Goal: Transaction & Acquisition: Purchase product/service

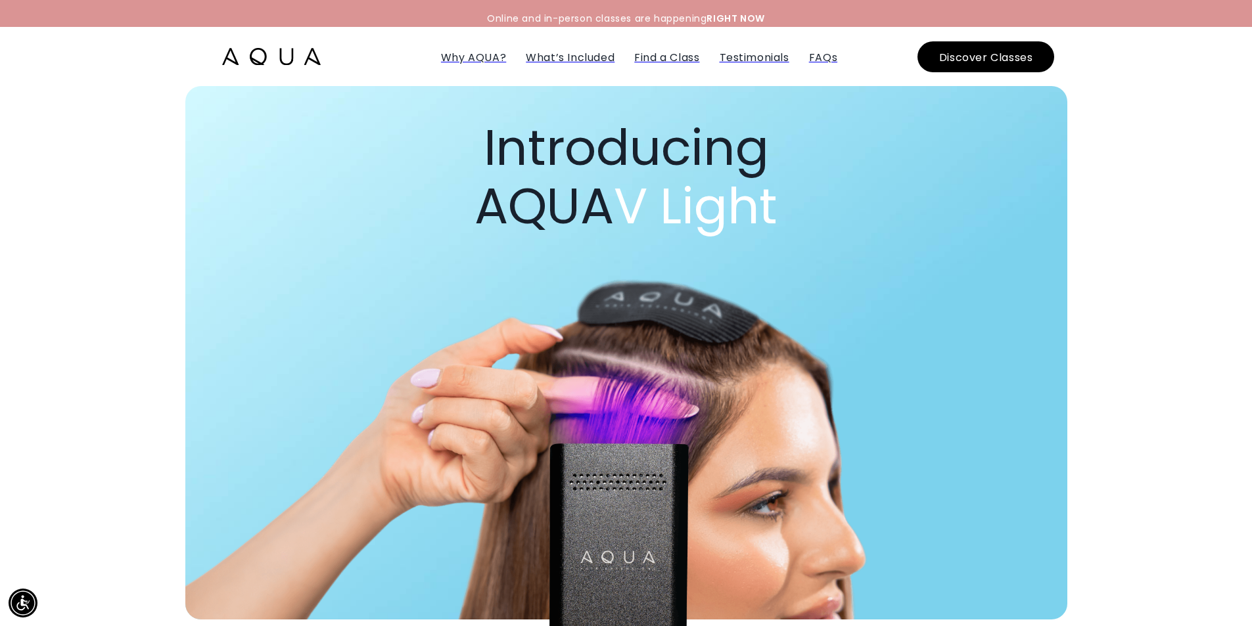
click at [279, 58] on img at bounding box center [271, 56] width 99 height 17
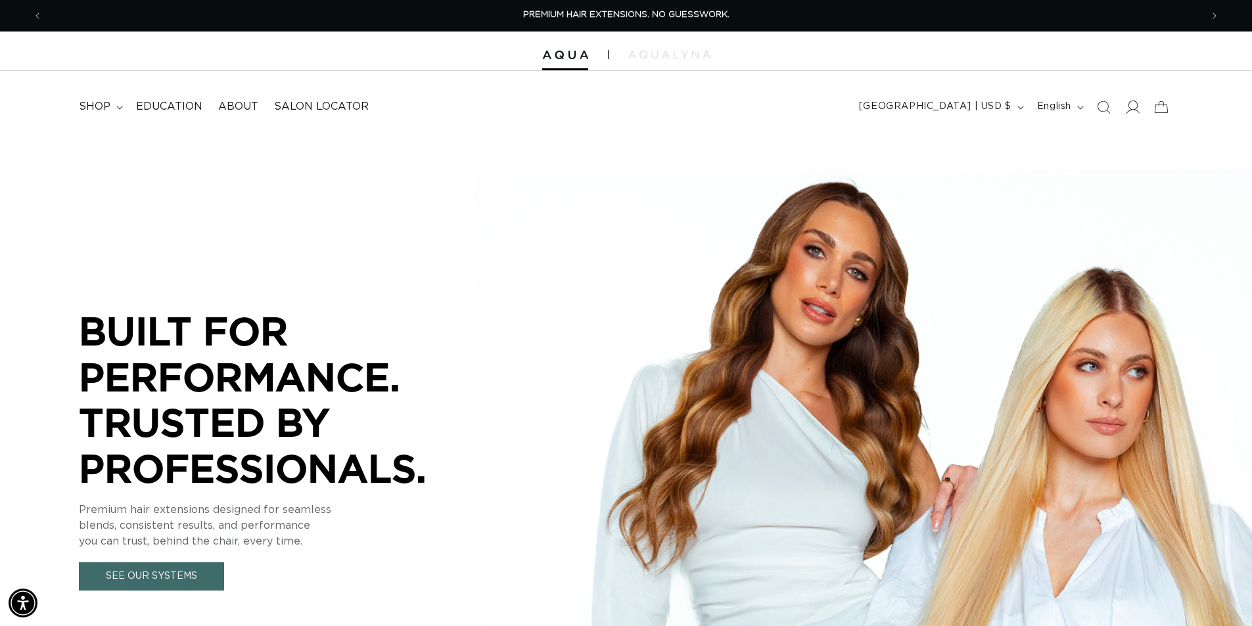
click at [1129, 109] on icon at bounding box center [1132, 107] width 14 height 14
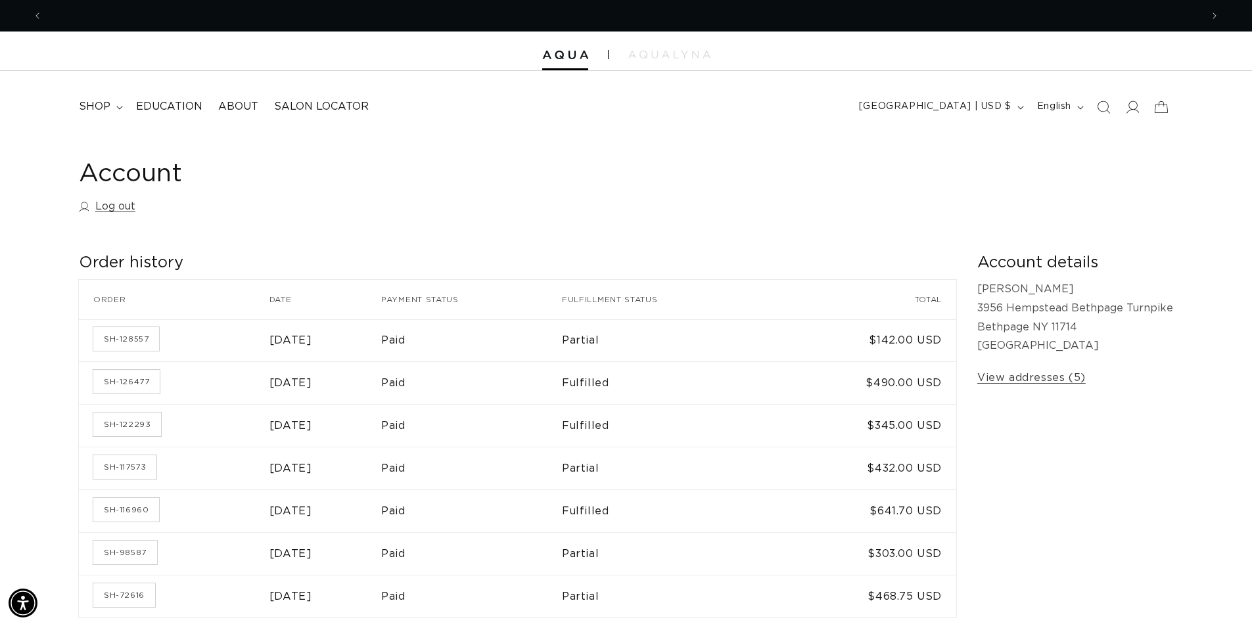
scroll to position [0, 1158]
click at [564, 53] on img at bounding box center [565, 55] width 46 height 9
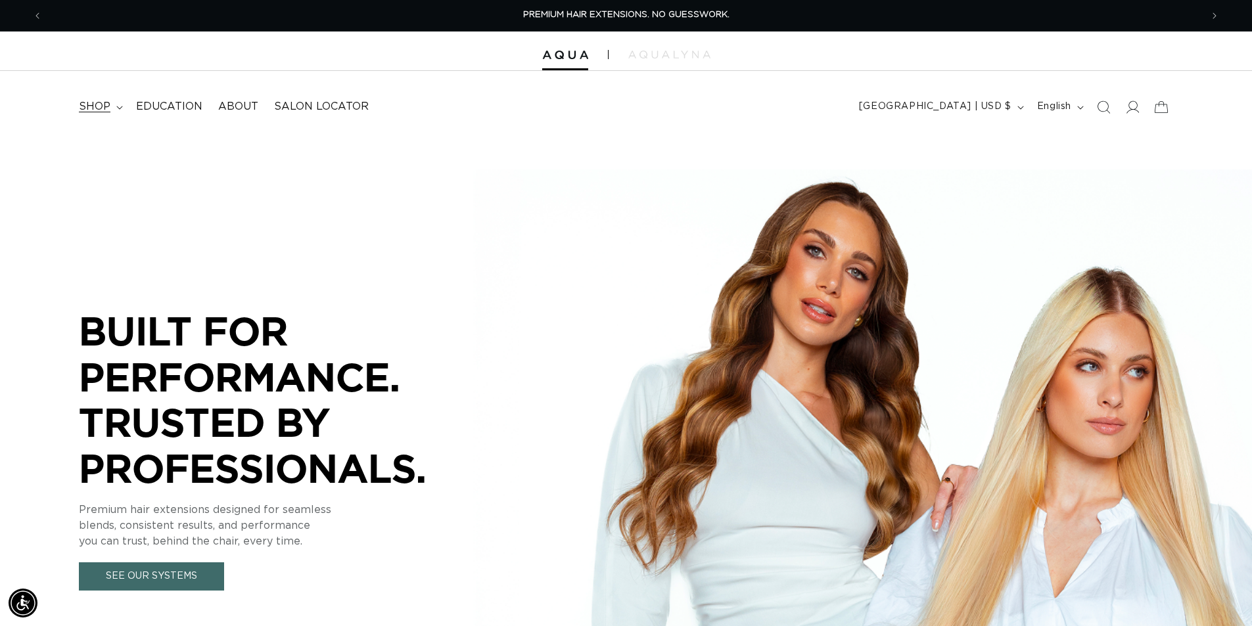
click at [112, 109] on summary "shop" at bounding box center [99, 107] width 57 height 30
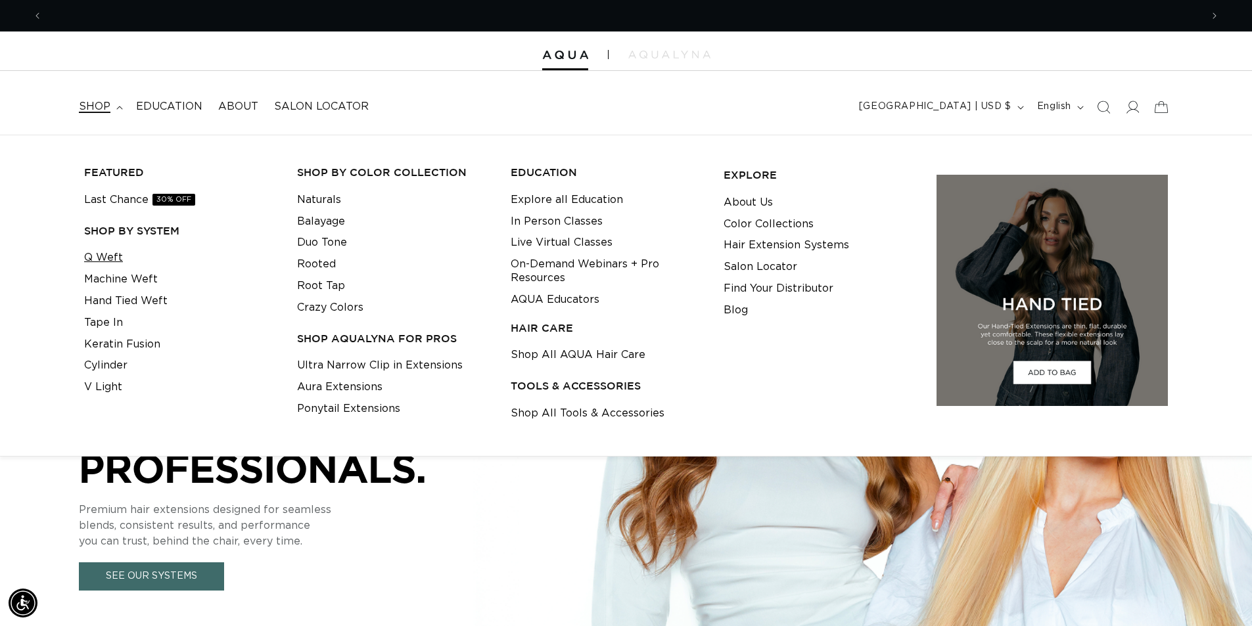
click at [120, 255] on link "Q Weft" at bounding box center [103, 258] width 39 height 22
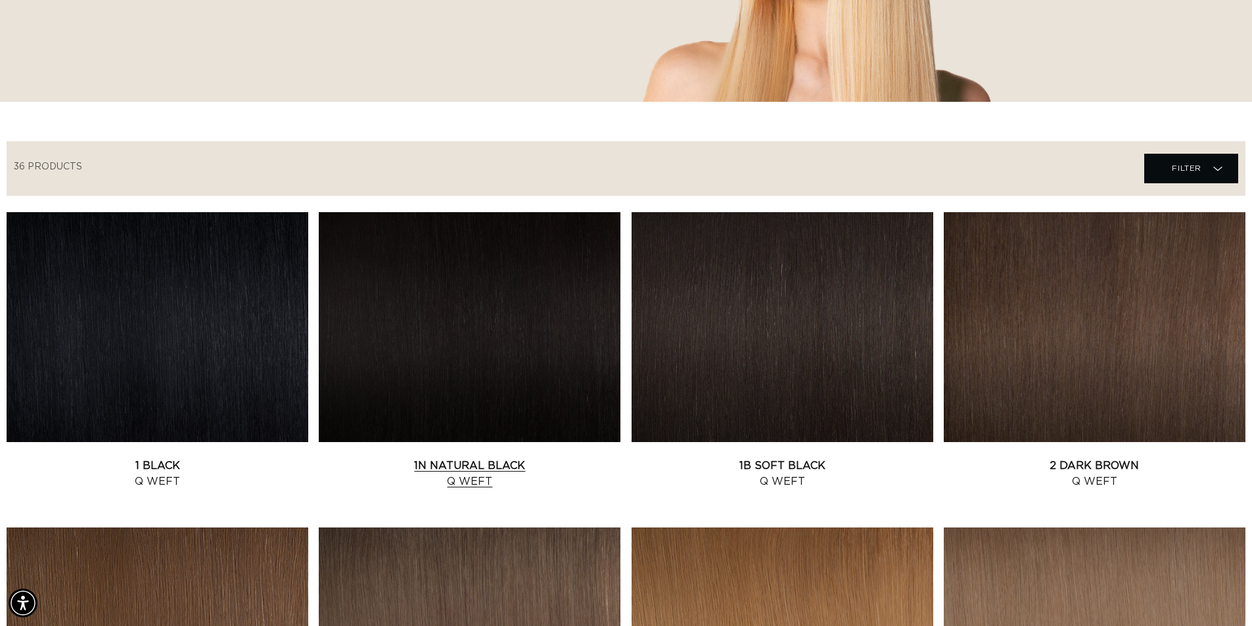
scroll to position [0, 1158]
click at [493, 458] on link "1N Natural Black Q Weft" at bounding box center [470, 474] width 302 height 32
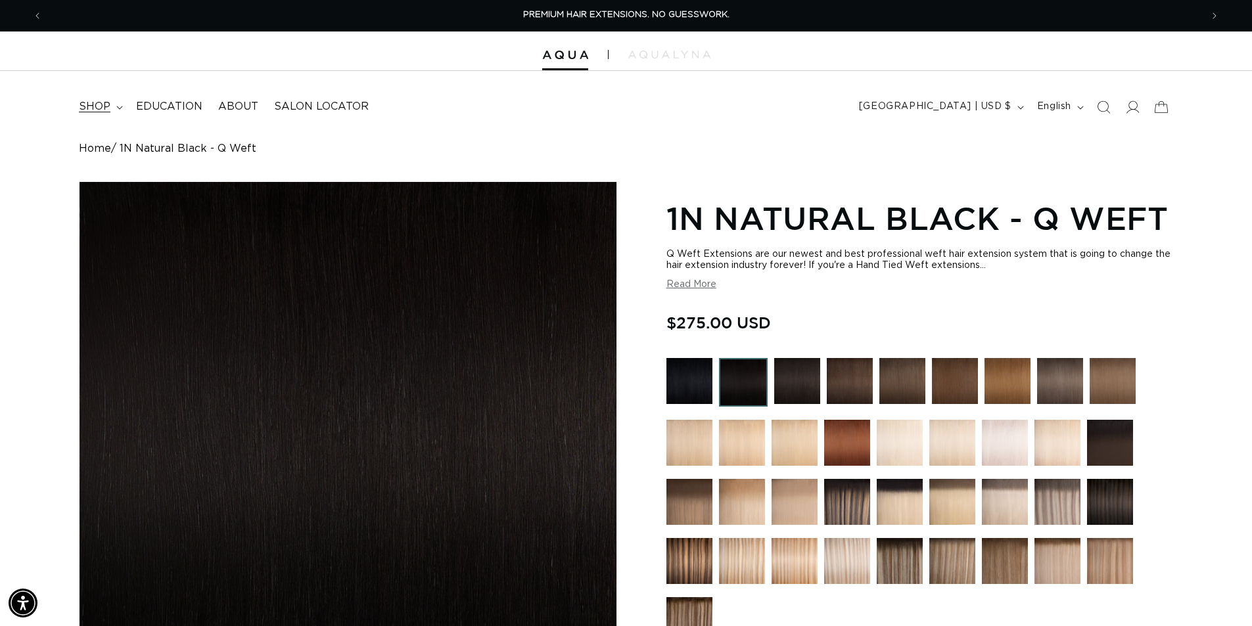
drag, startPoint x: 105, startPoint y: 104, endPoint x: 96, endPoint y: 107, distance: 9.8
click at [105, 103] on span "shop" at bounding box center [95, 107] width 32 height 14
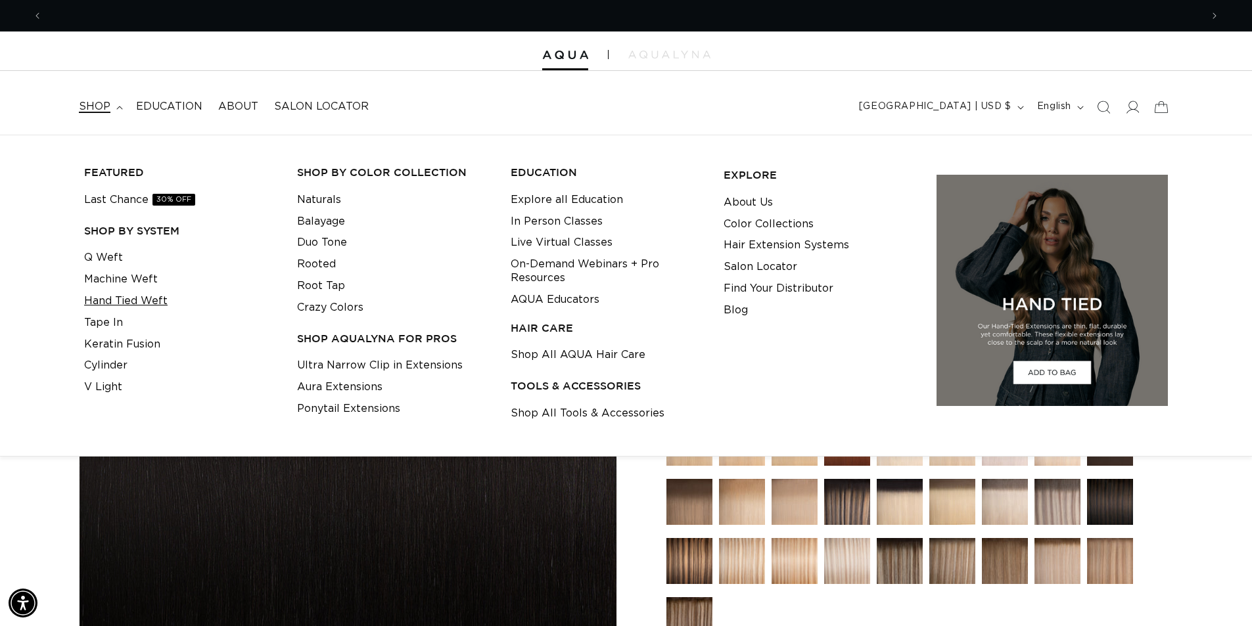
scroll to position [0, 1158]
click at [112, 300] on link "Hand Tied Weft" at bounding box center [125, 301] width 83 height 22
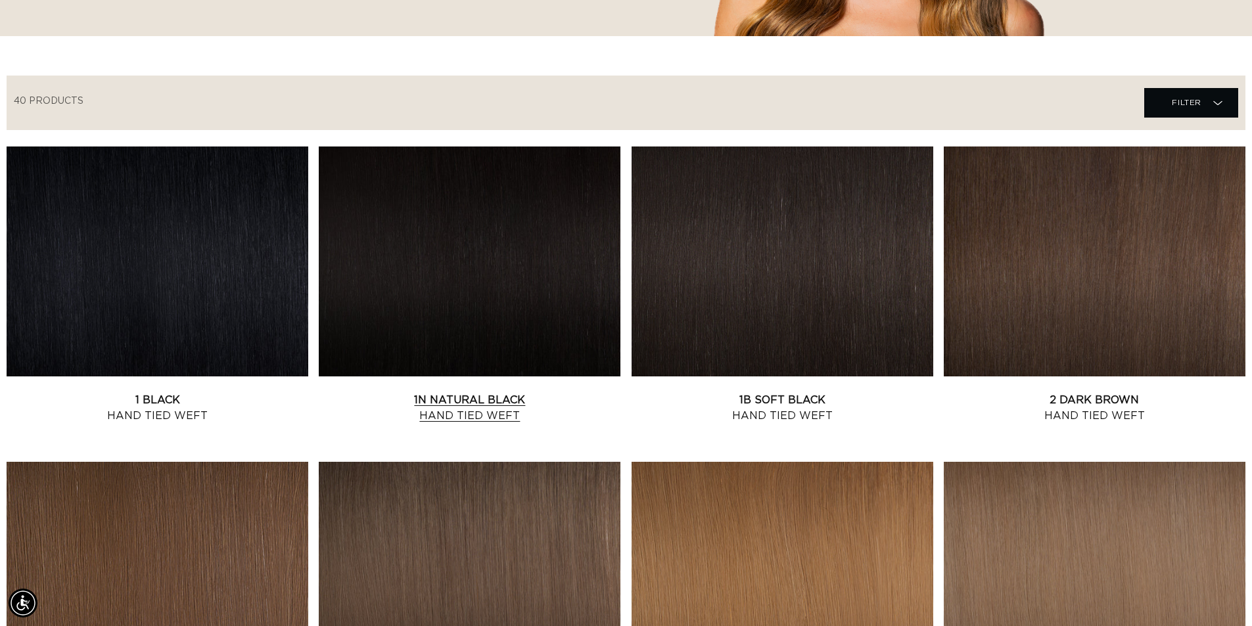
click at [443, 392] on link "1N Natural Black Hand Tied Weft" at bounding box center [470, 408] width 302 height 32
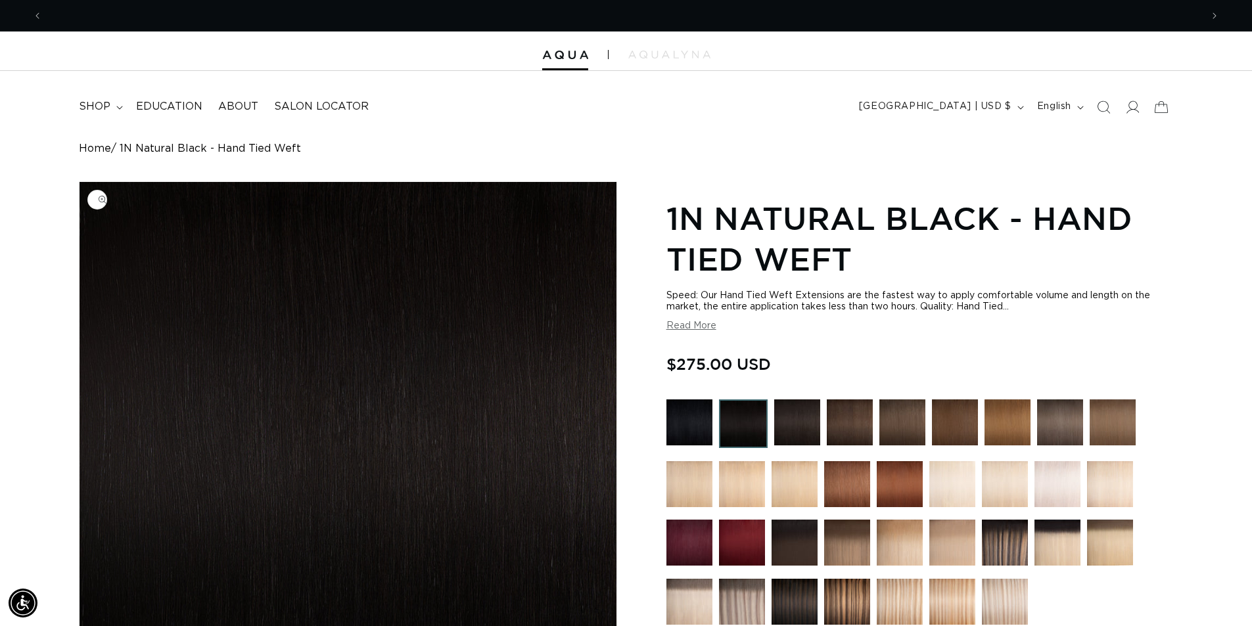
scroll to position [0, 1158]
click at [116, 107] on icon at bounding box center [119, 108] width 7 height 4
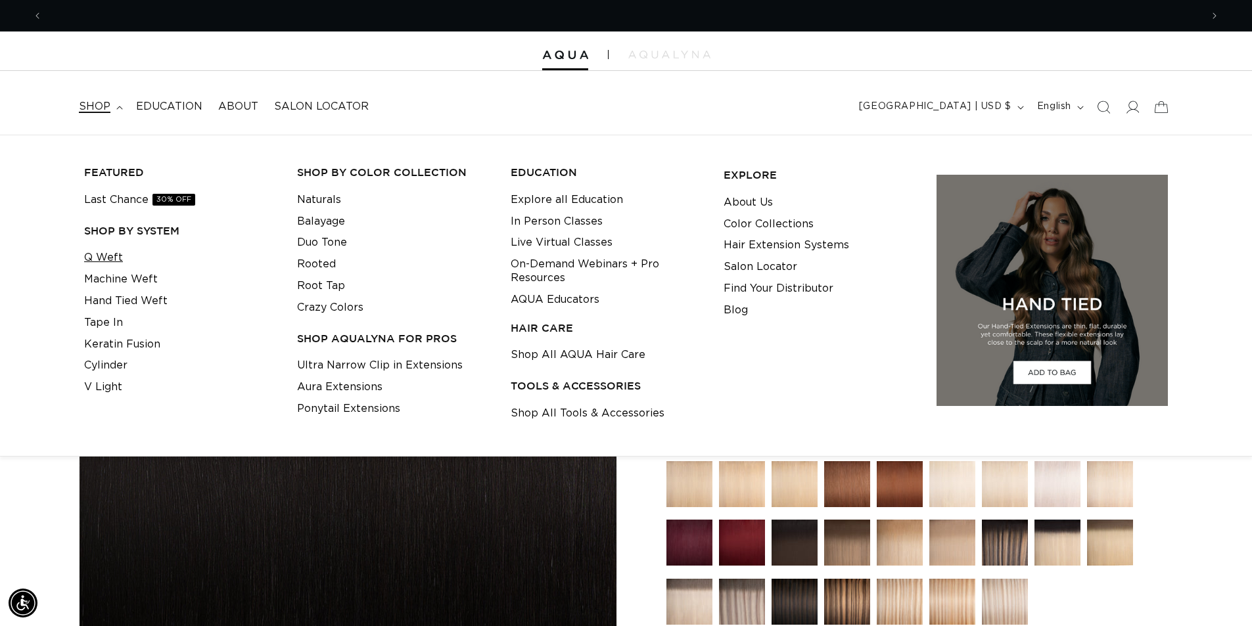
scroll to position [0, 2317]
click at [114, 257] on link "Q Weft" at bounding box center [103, 258] width 39 height 22
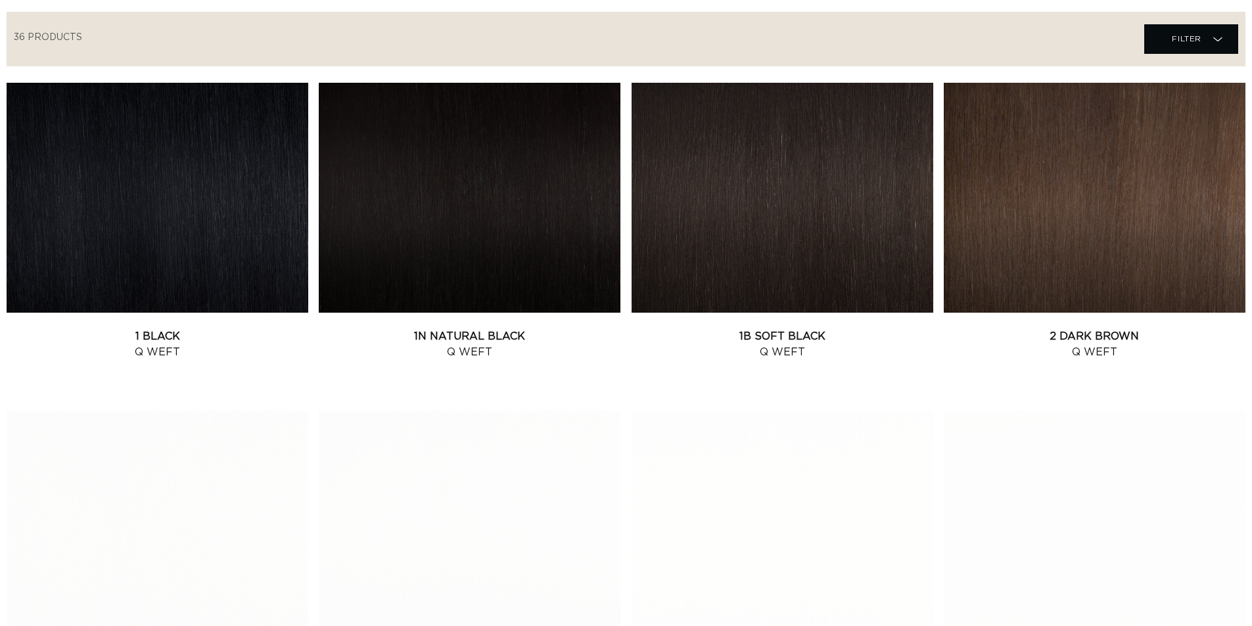
scroll to position [460, 0]
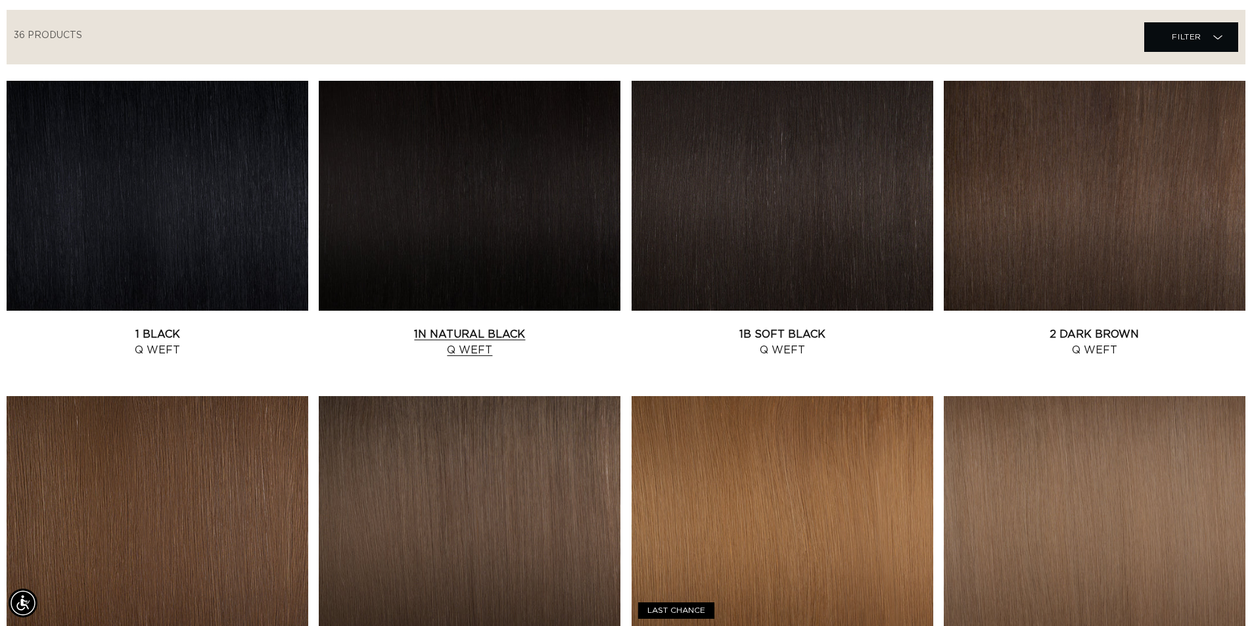
click at [470, 327] on link "1N Natural Black Q Weft" at bounding box center [470, 343] width 302 height 32
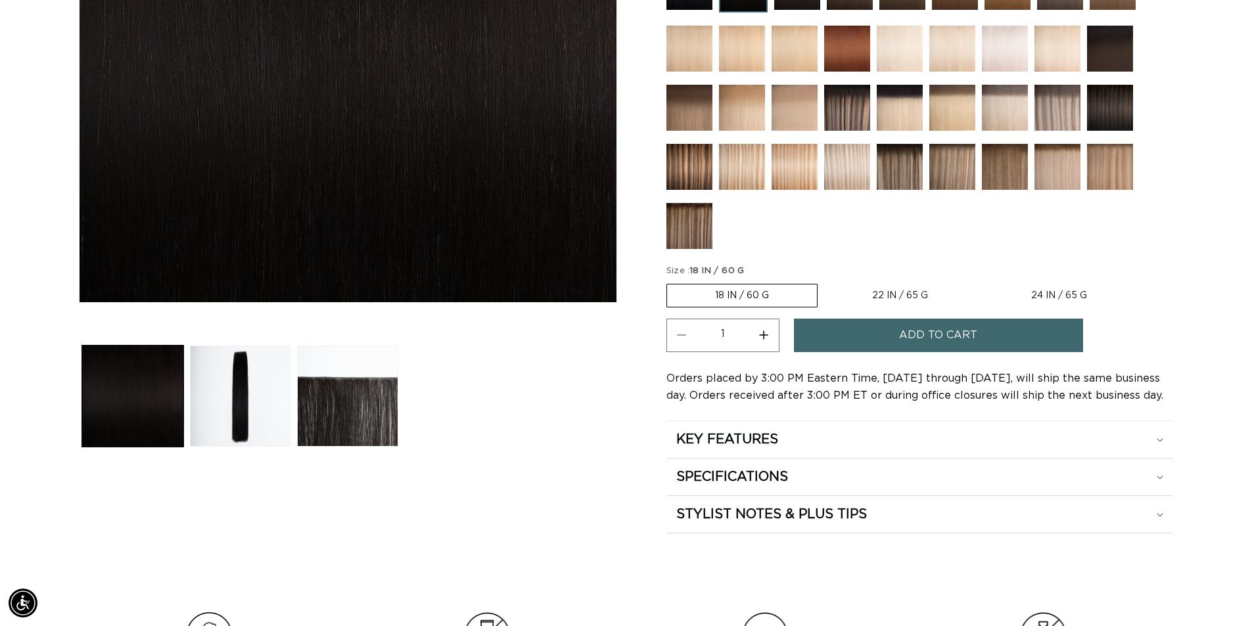
scroll to position [0, 1158]
click at [757, 295] on label "18 IN / 60 G Variant sold out or unavailable" at bounding box center [741, 296] width 151 height 24
click at [670, 282] on input "18 IN / 60 G Variant sold out or unavailable" at bounding box center [669, 281] width 1 height 1
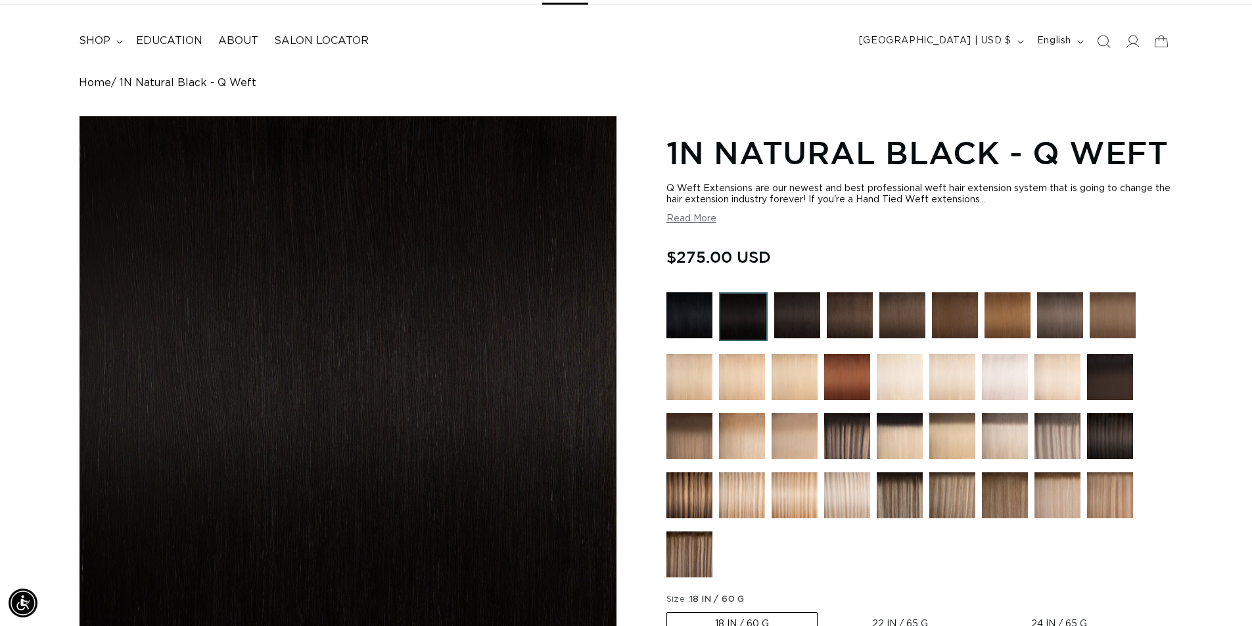
scroll to position [0, 0]
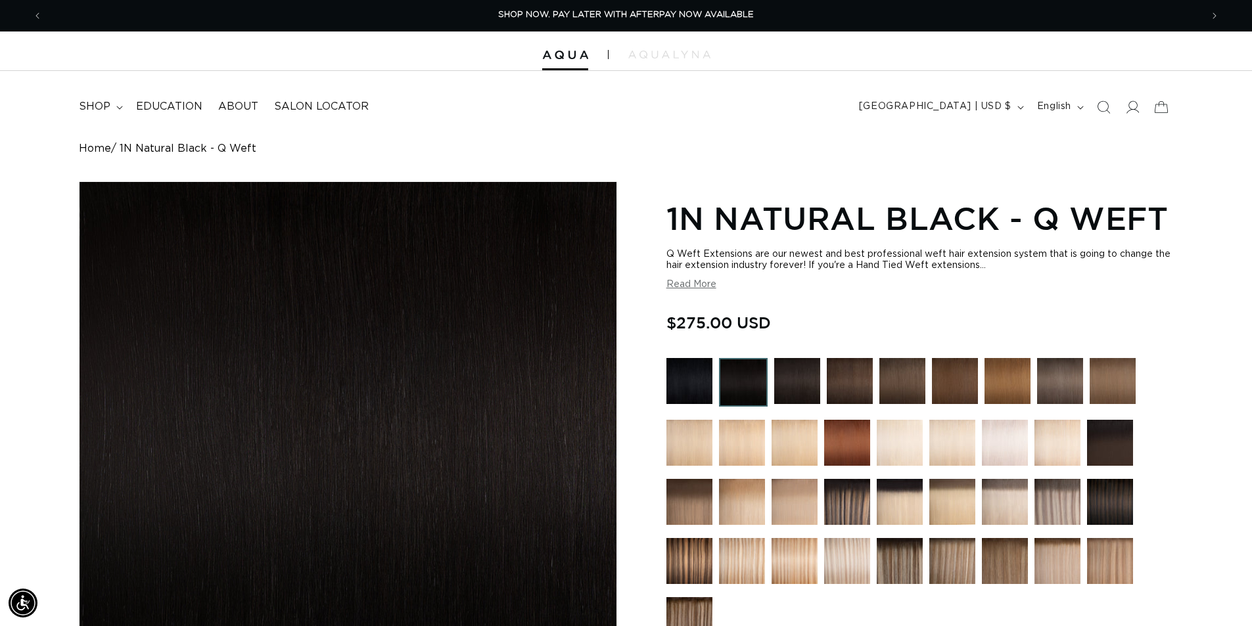
click at [688, 284] on button "Read More" at bounding box center [691, 284] width 50 height 11
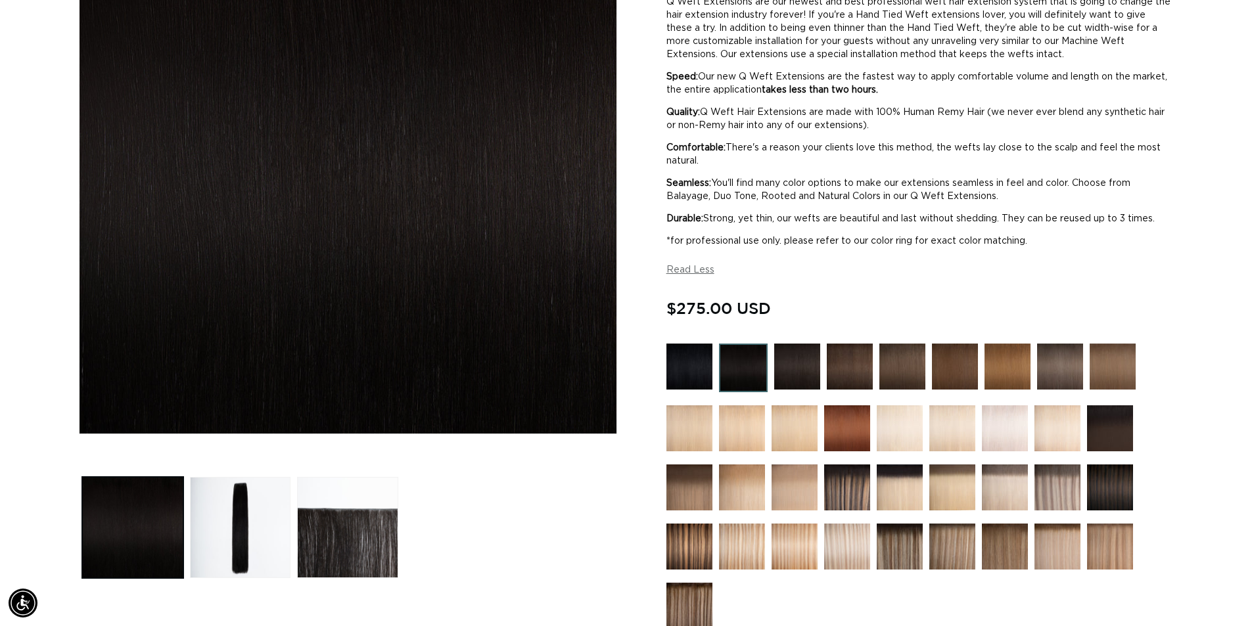
scroll to position [66, 0]
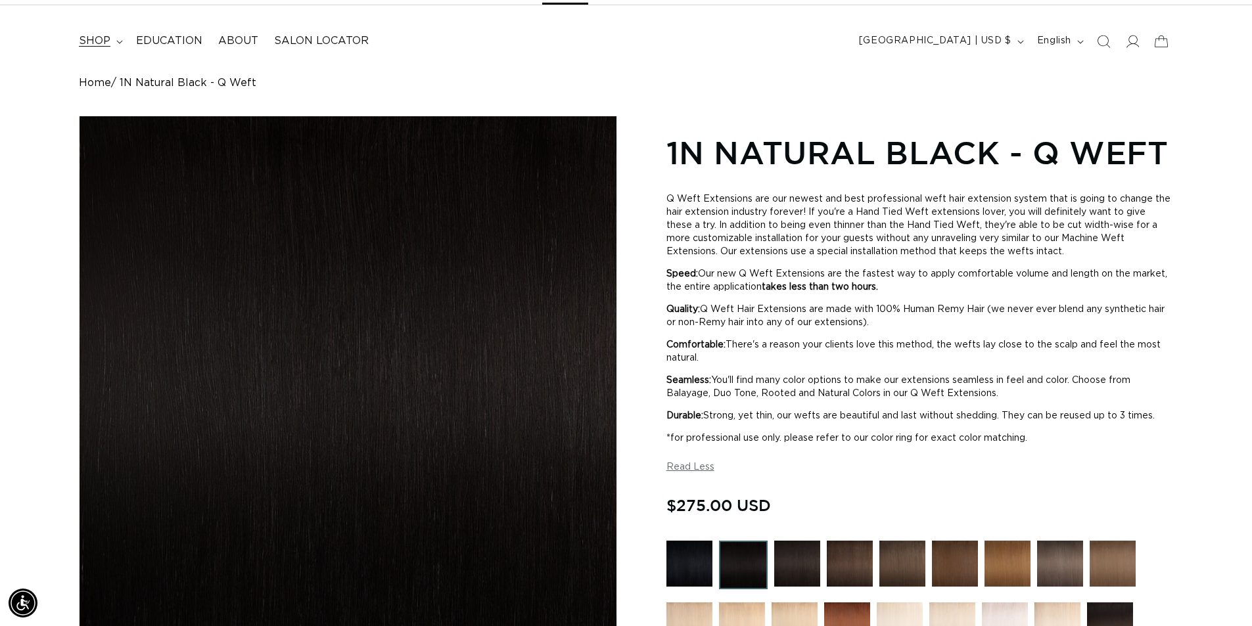
click at [106, 37] on span "shop" at bounding box center [95, 41] width 32 height 14
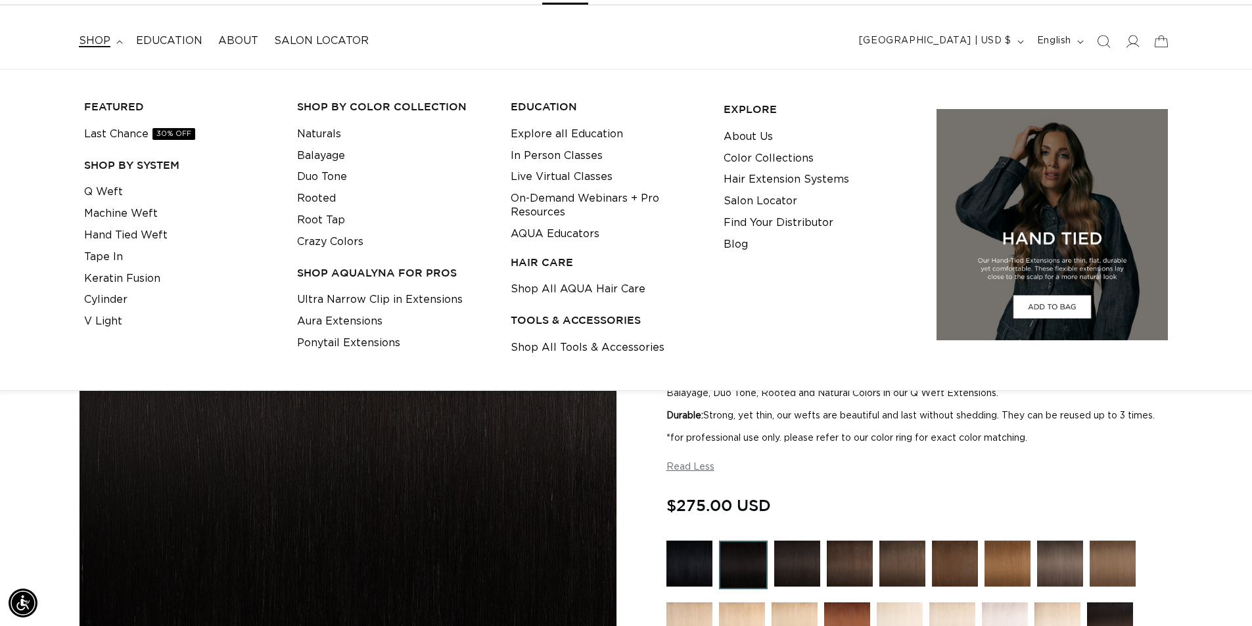
scroll to position [0, 0]
click at [132, 210] on link "Machine Weft" at bounding box center [121, 214] width 74 height 22
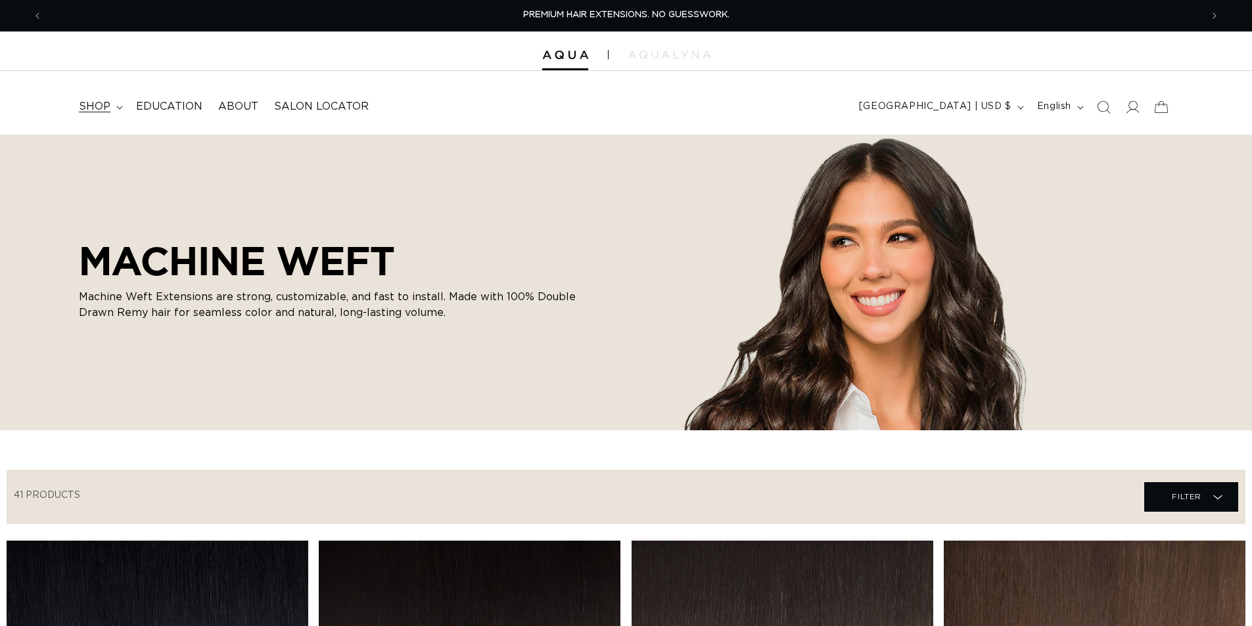
click at [109, 99] on summary "shop" at bounding box center [99, 107] width 57 height 30
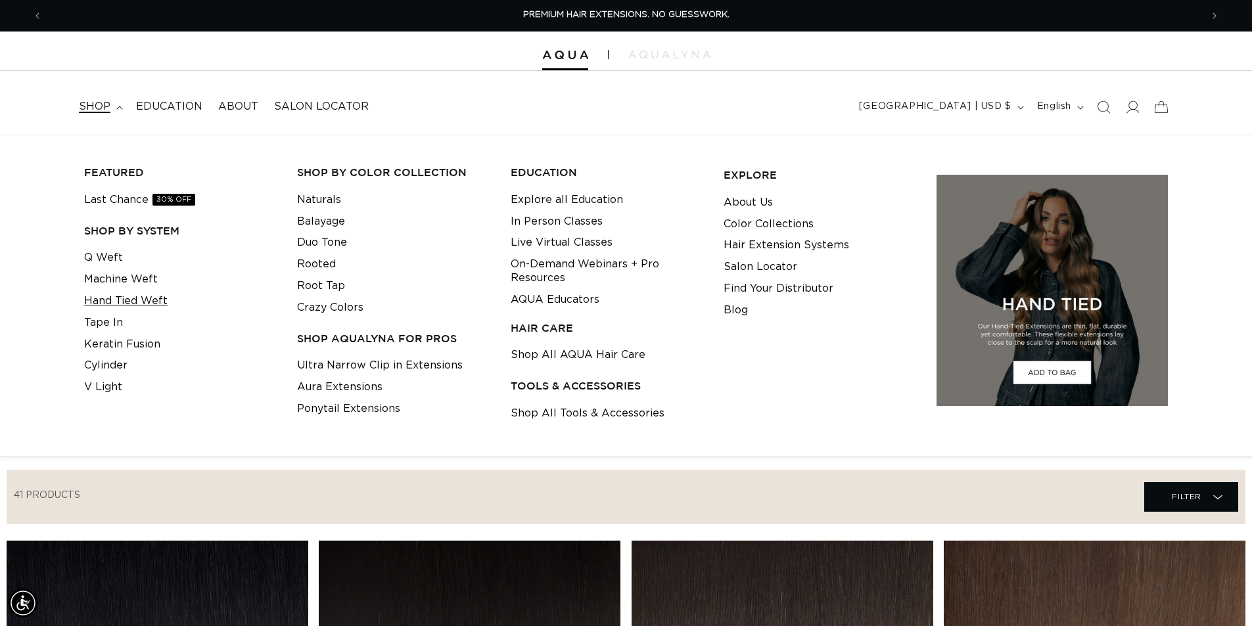
click at [113, 299] on link "Hand Tied Weft" at bounding box center [125, 301] width 83 height 22
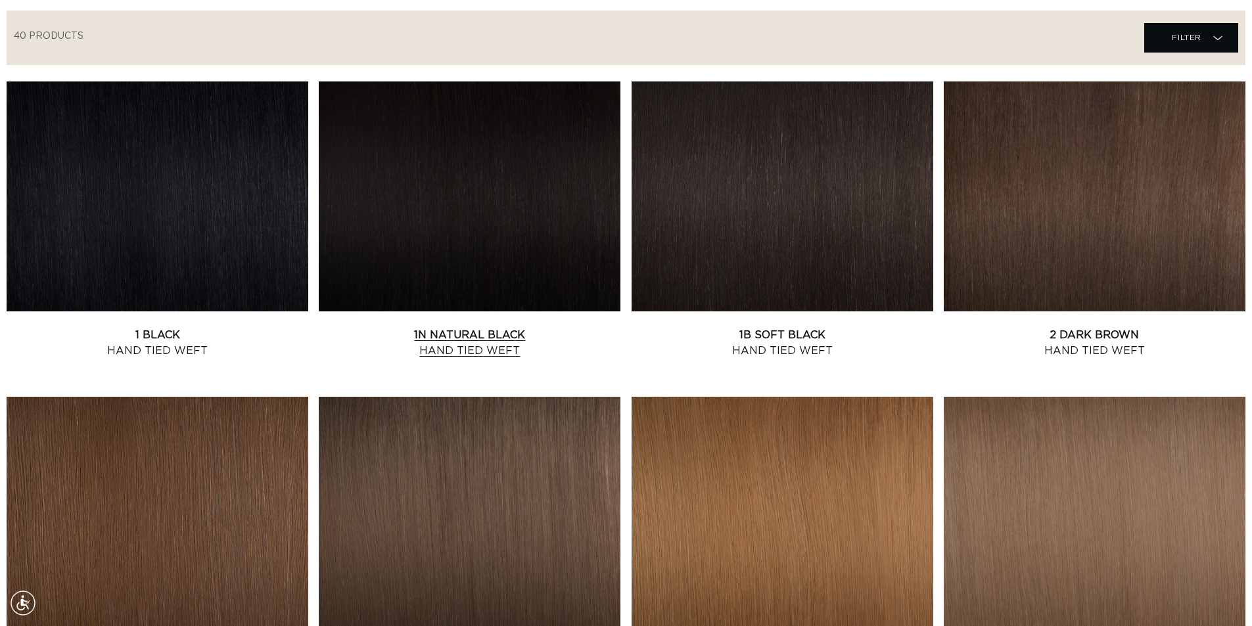
scroll to position [460, 0]
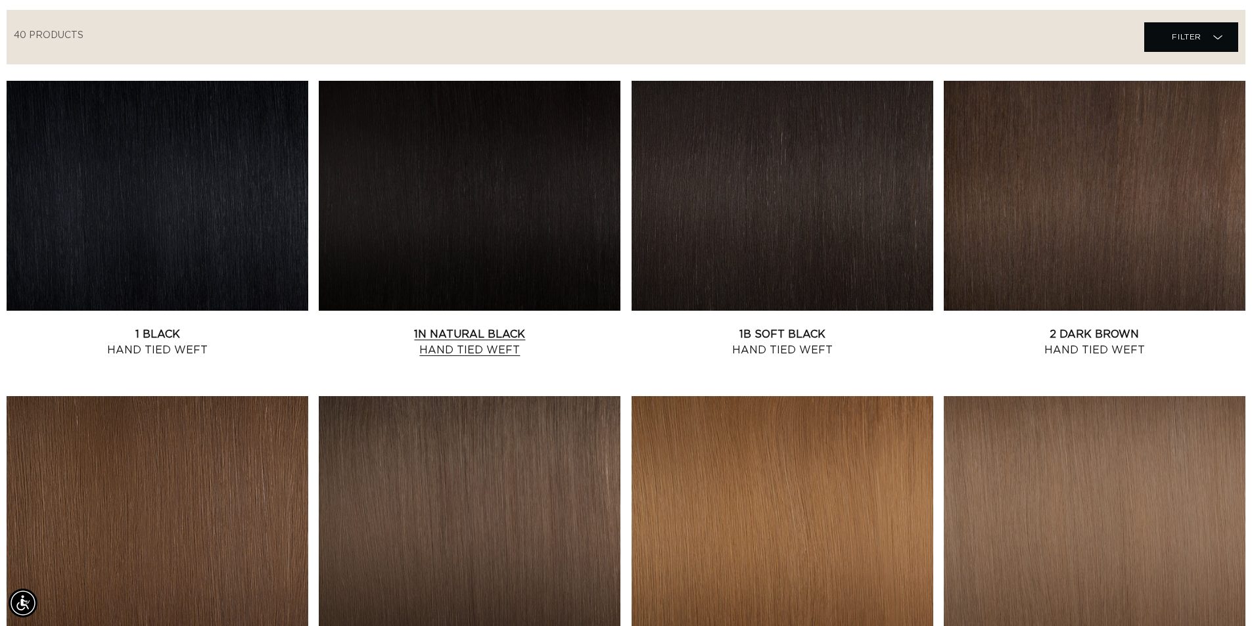
click at [399, 327] on link "1N Natural Black Hand Tied Weft" at bounding box center [470, 343] width 302 height 32
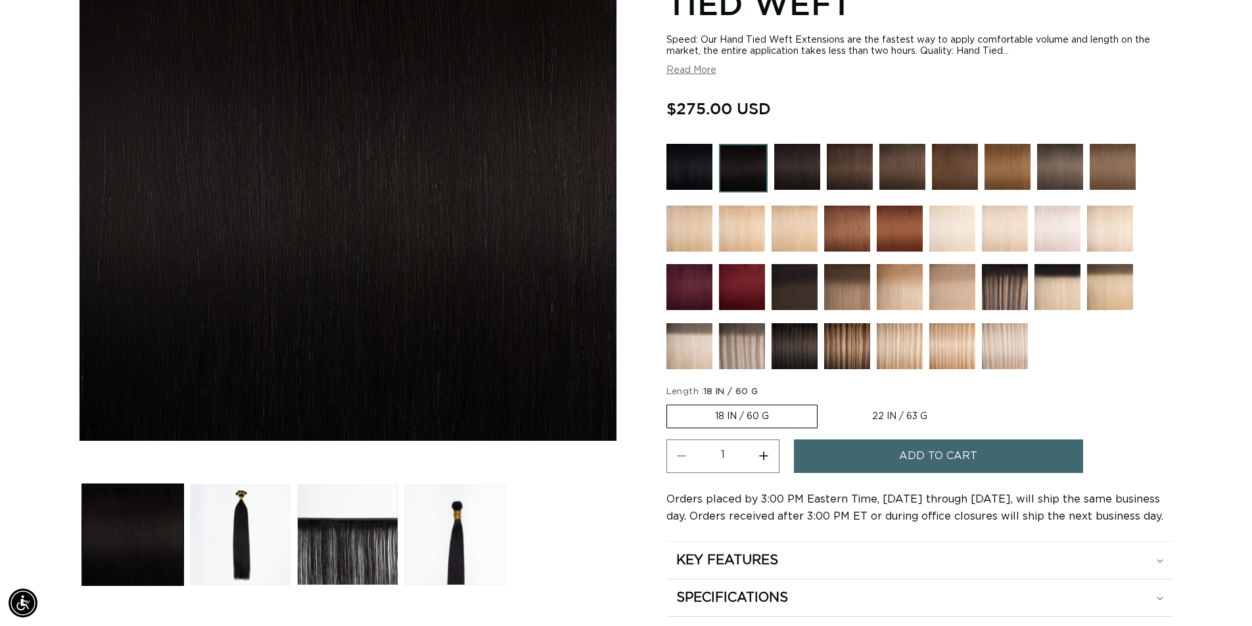
scroll to position [197, 0]
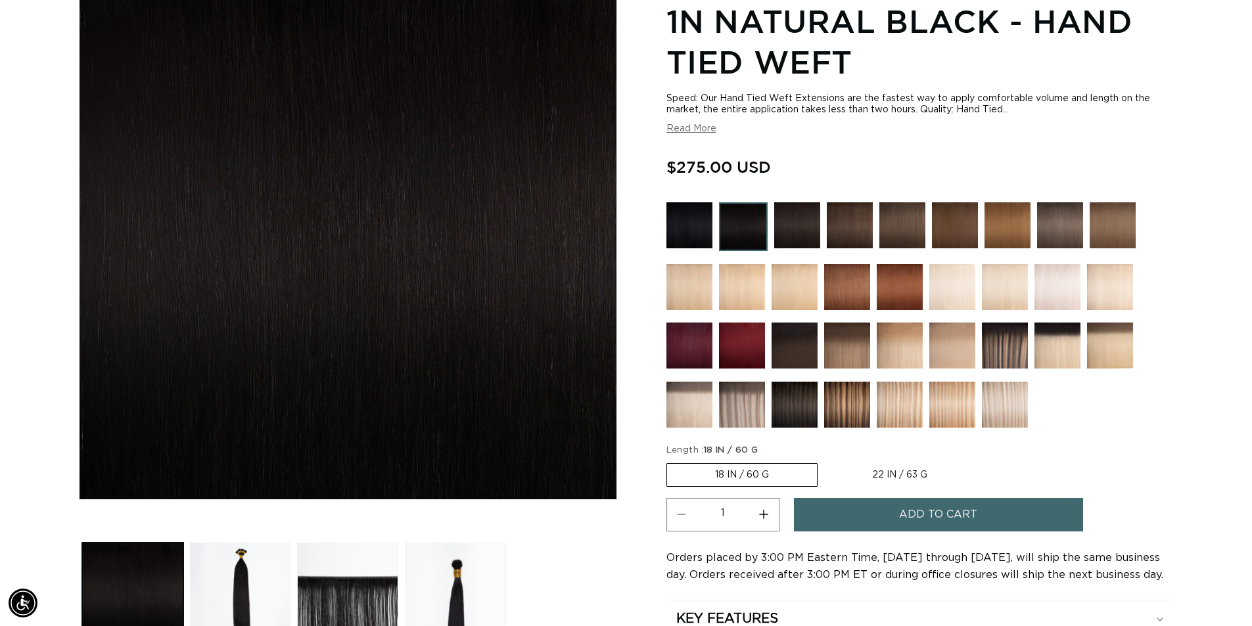
click at [686, 129] on button "Read More" at bounding box center [691, 129] width 50 height 11
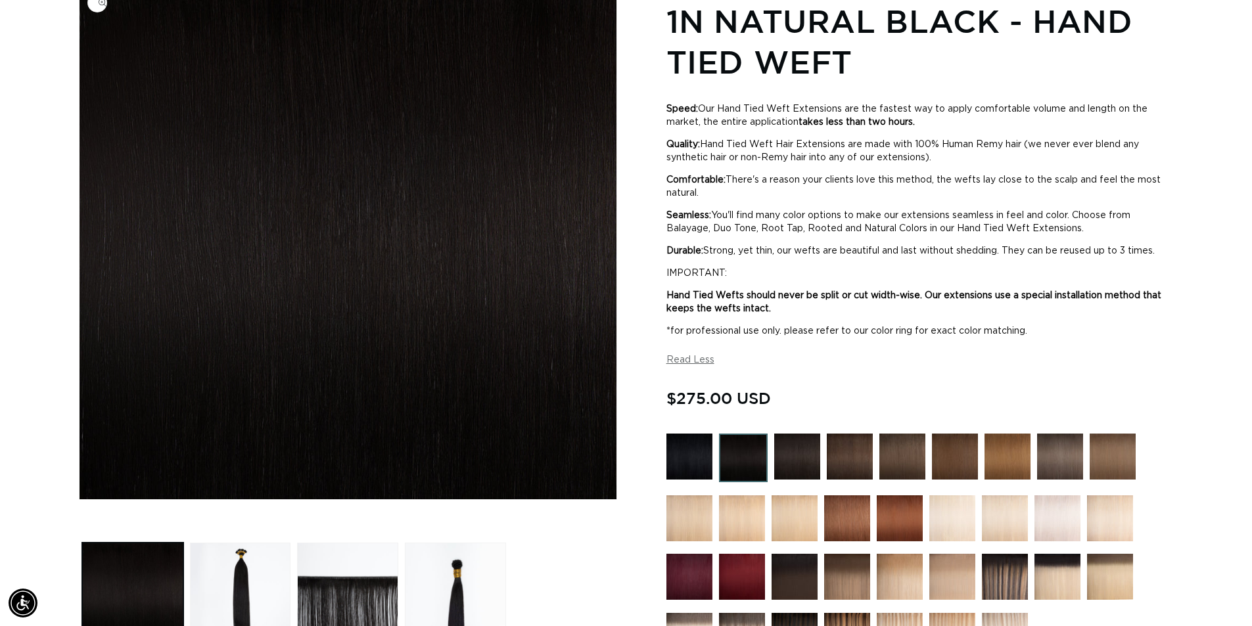
scroll to position [0, 0]
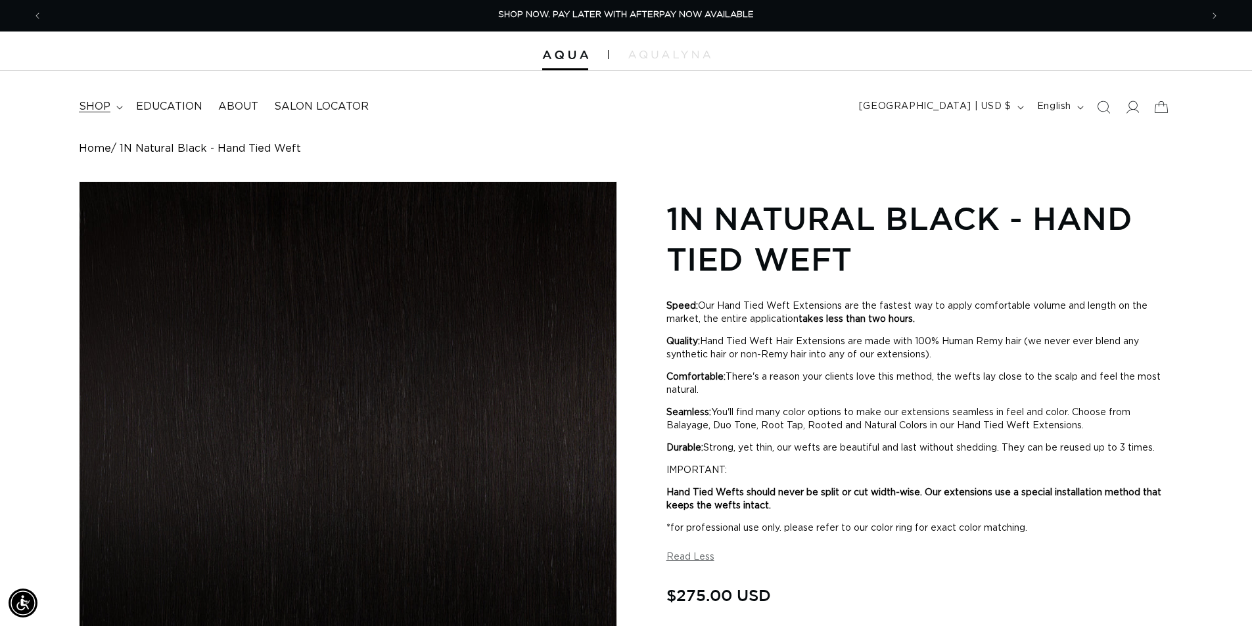
click at [110, 102] on summary "shop" at bounding box center [99, 107] width 57 height 30
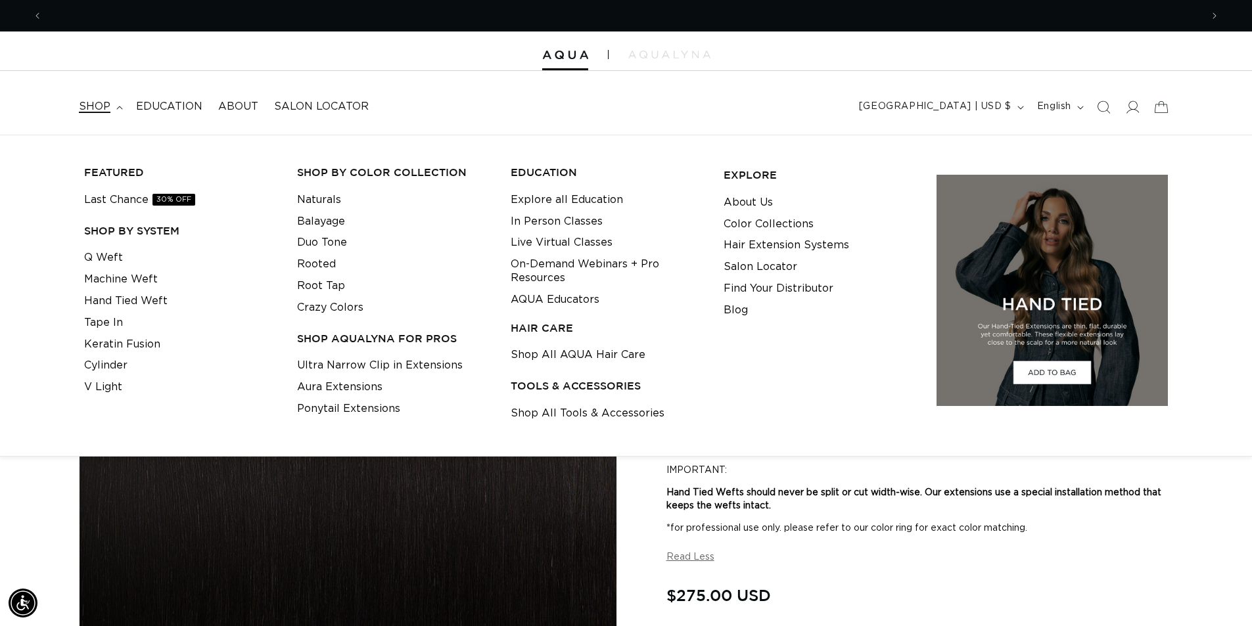
scroll to position [0, 2317]
click at [111, 258] on link "Q Weft" at bounding box center [103, 258] width 39 height 22
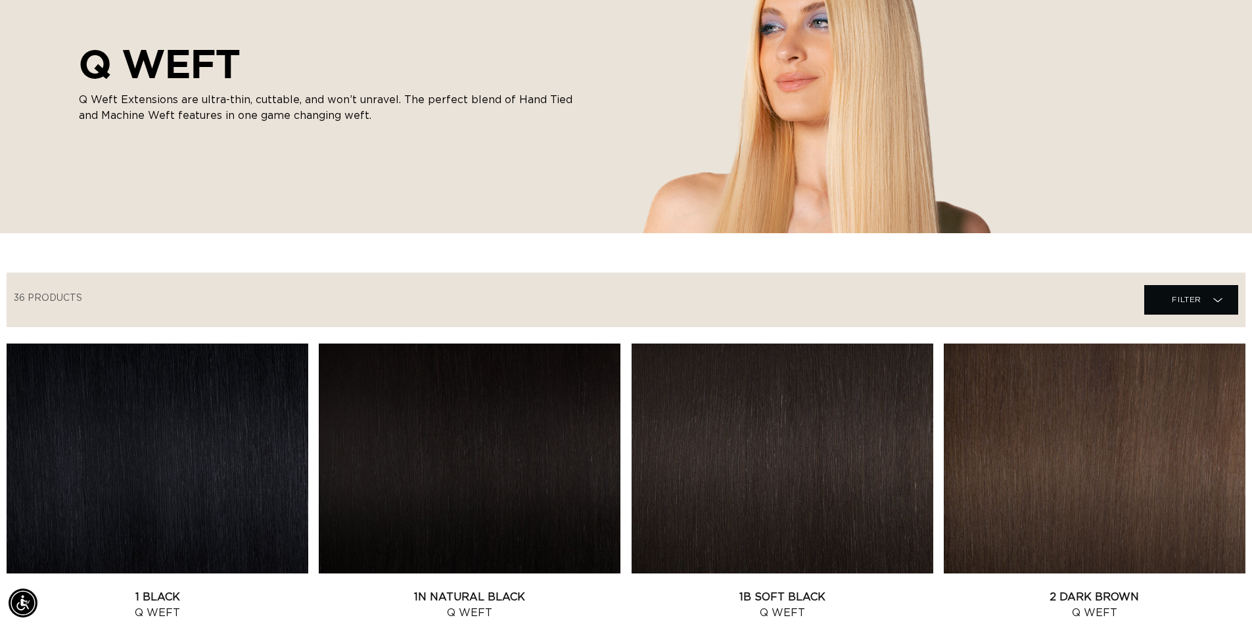
scroll to position [328, 0]
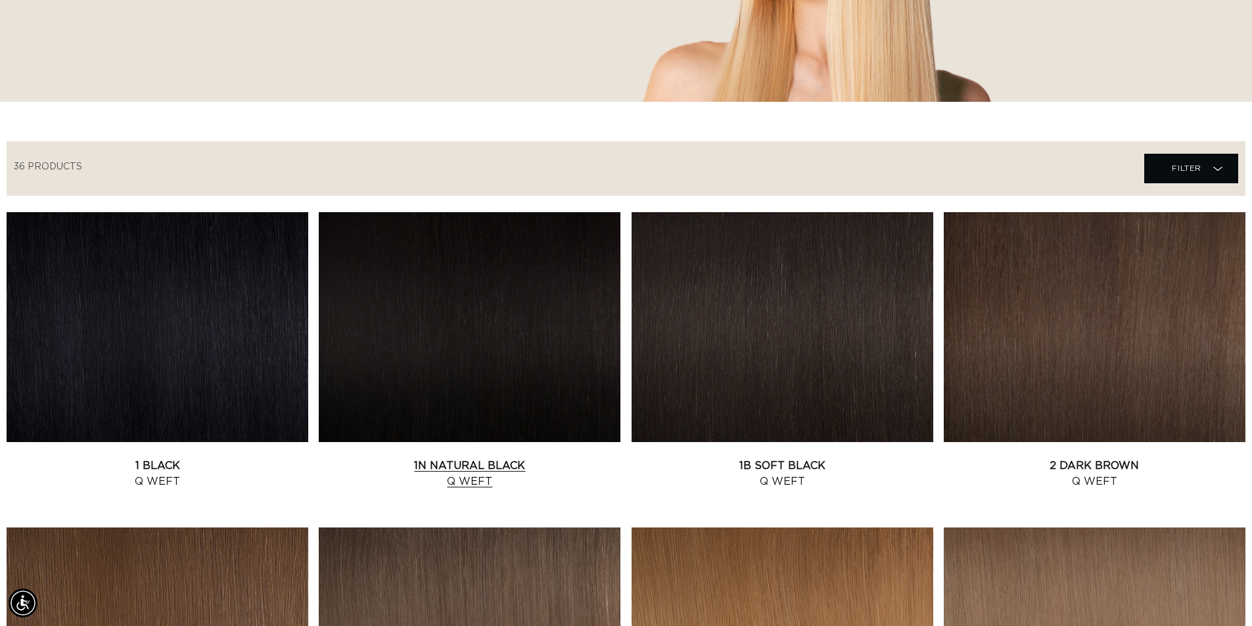
click at [535, 458] on link "1N Natural Black Q Weft" at bounding box center [470, 474] width 302 height 32
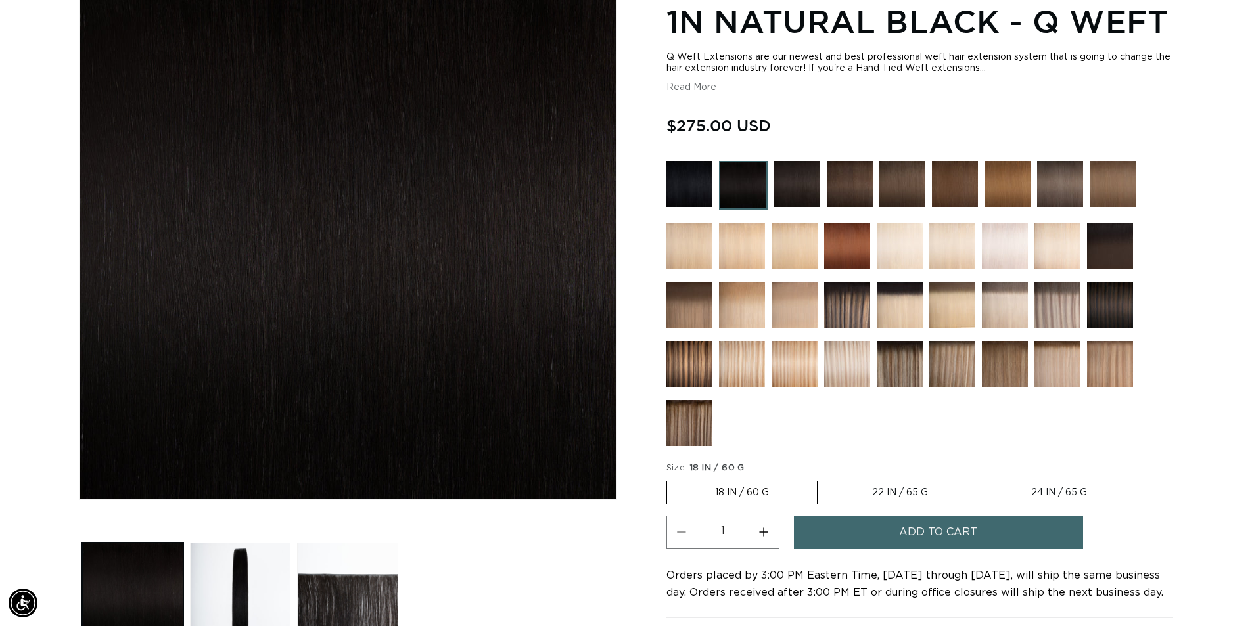
scroll to position [394, 0]
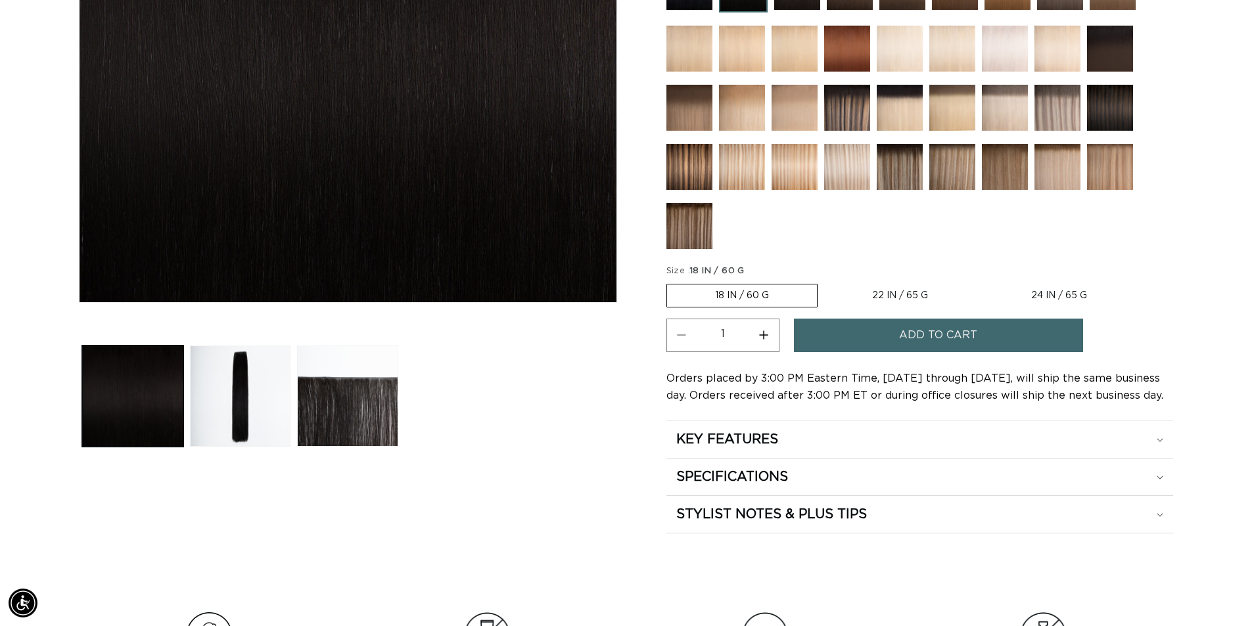
click at [767, 333] on button "Increase quantity for 1N Natural Black - Q Weft" at bounding box center [764, 336] width 30 height 34
type input "2"
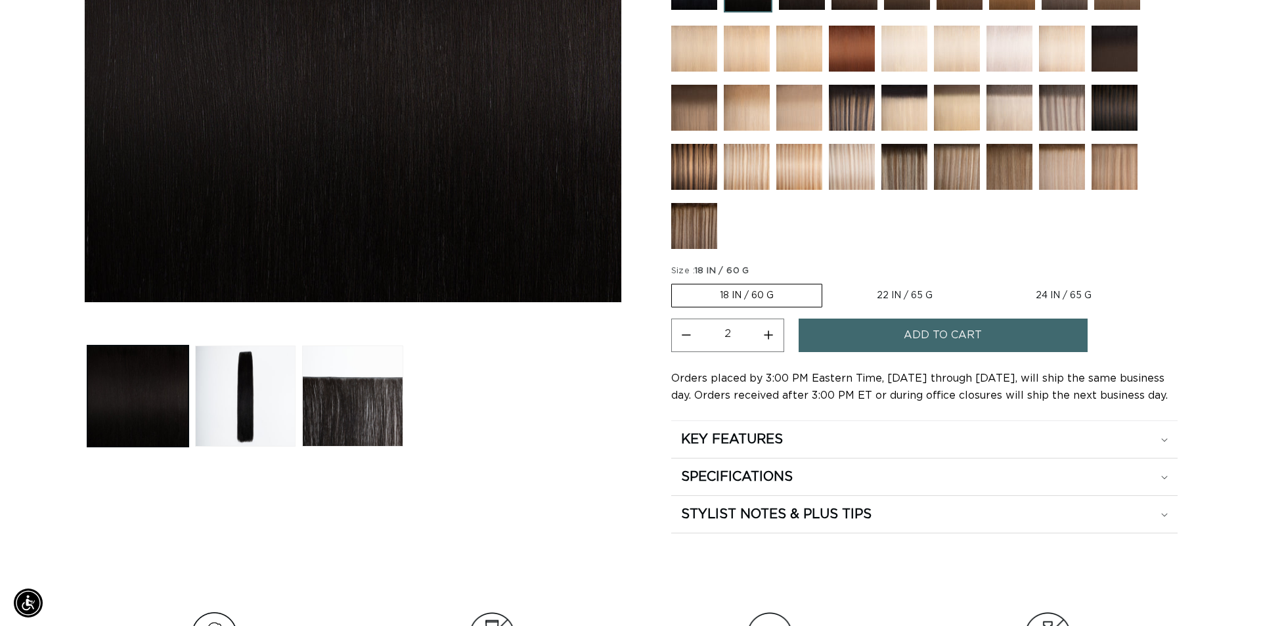
scroll to position [0, 1158]
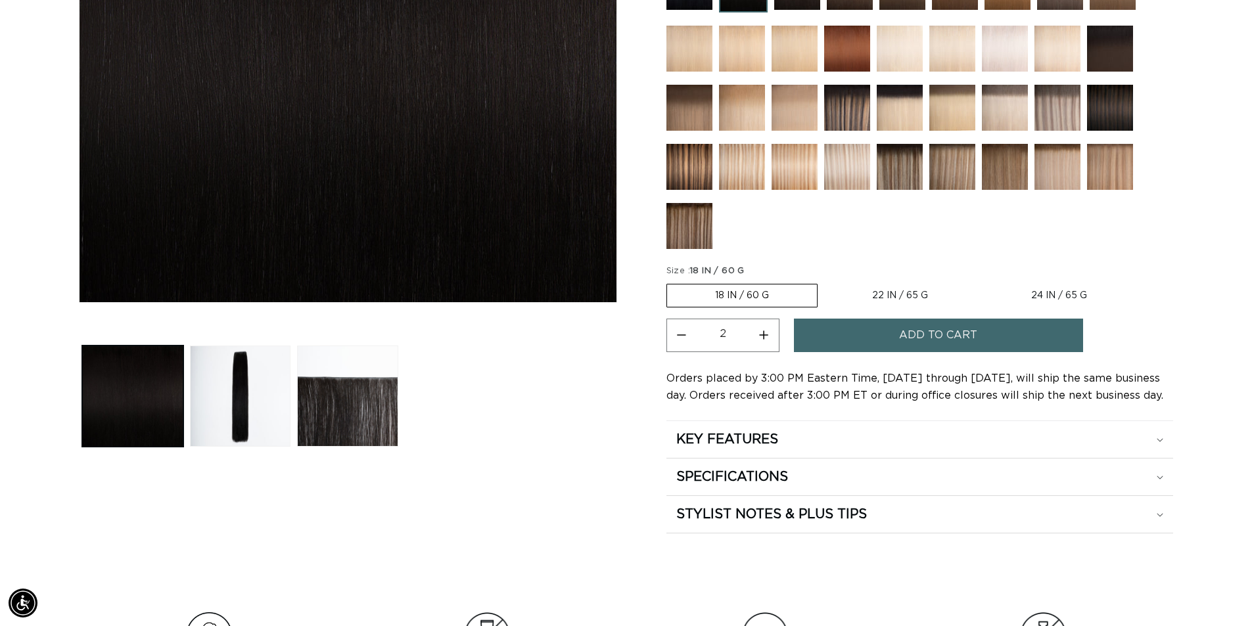
click at [909, 339] on span "Add to cart" at bounding box center [938, 336] width 78 height 34
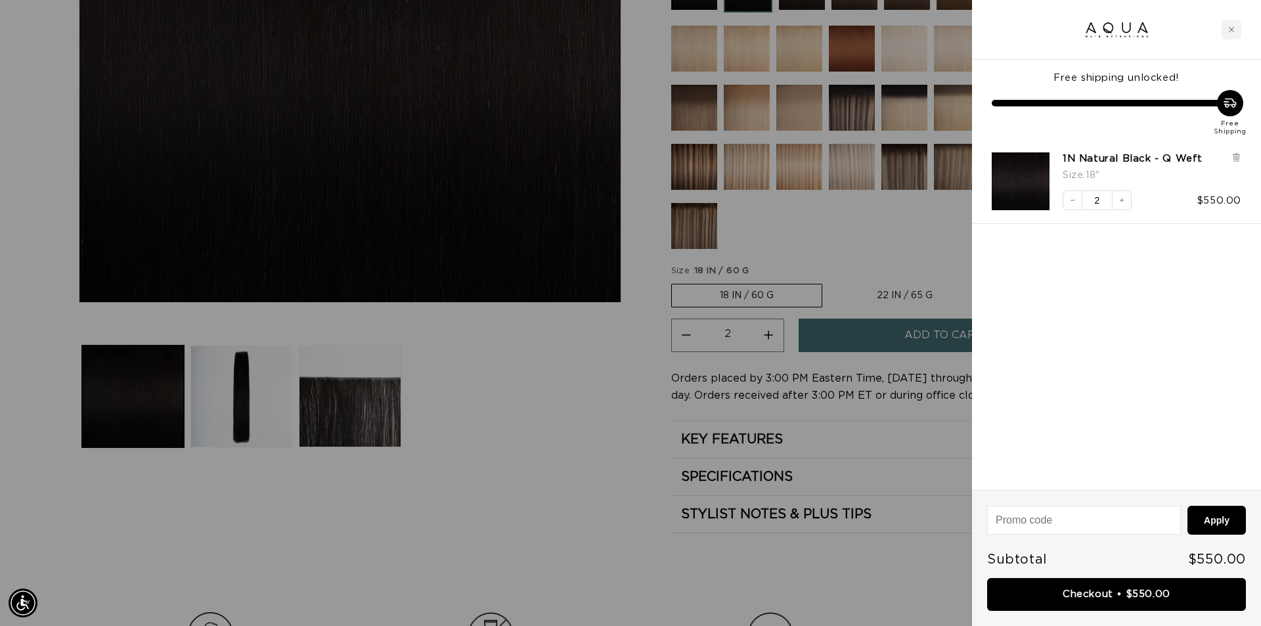
scroll to position [0, 0]
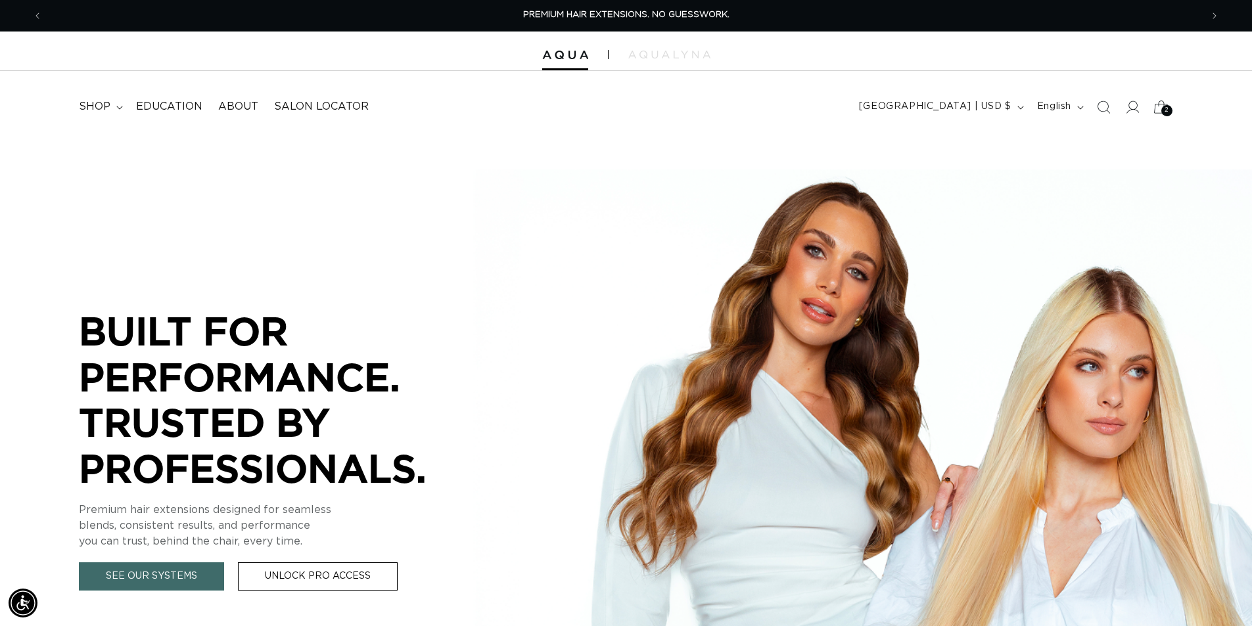
click at [1160, 108] on icon at bounding box center [1160, 106] width 31 height 31
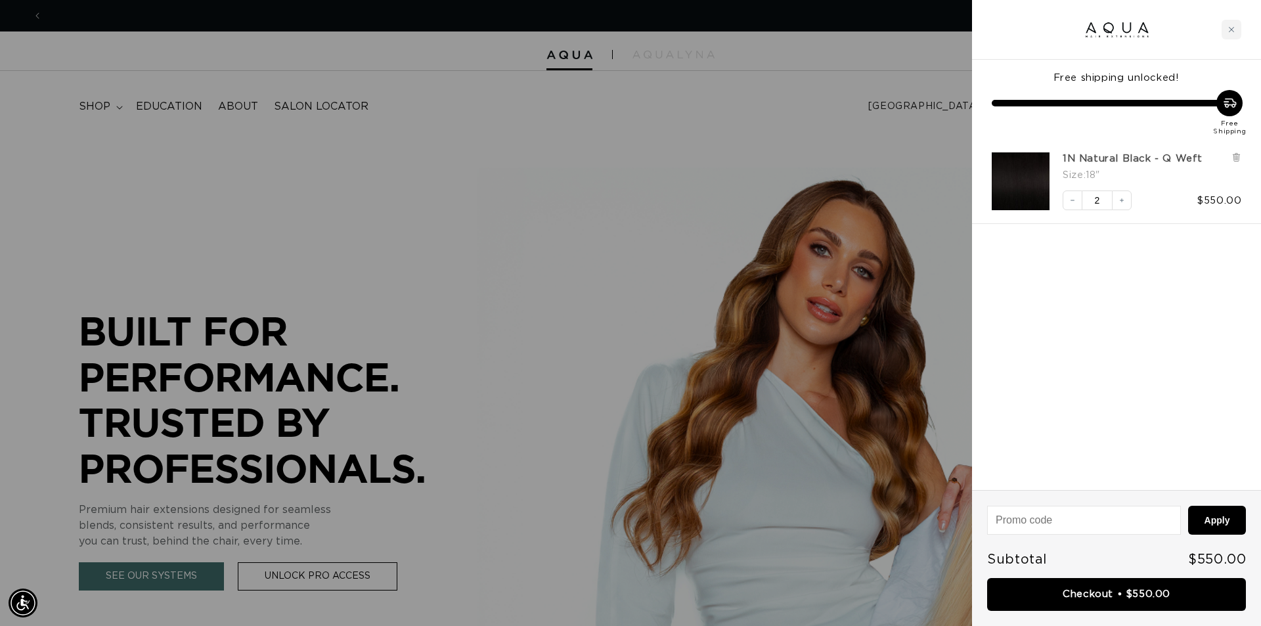
scroll to position [0, 1168]
click at [1142, 164] on link "1N Natural Black - Q Weft" at bounding box center [1133, 158] width 140 height 13
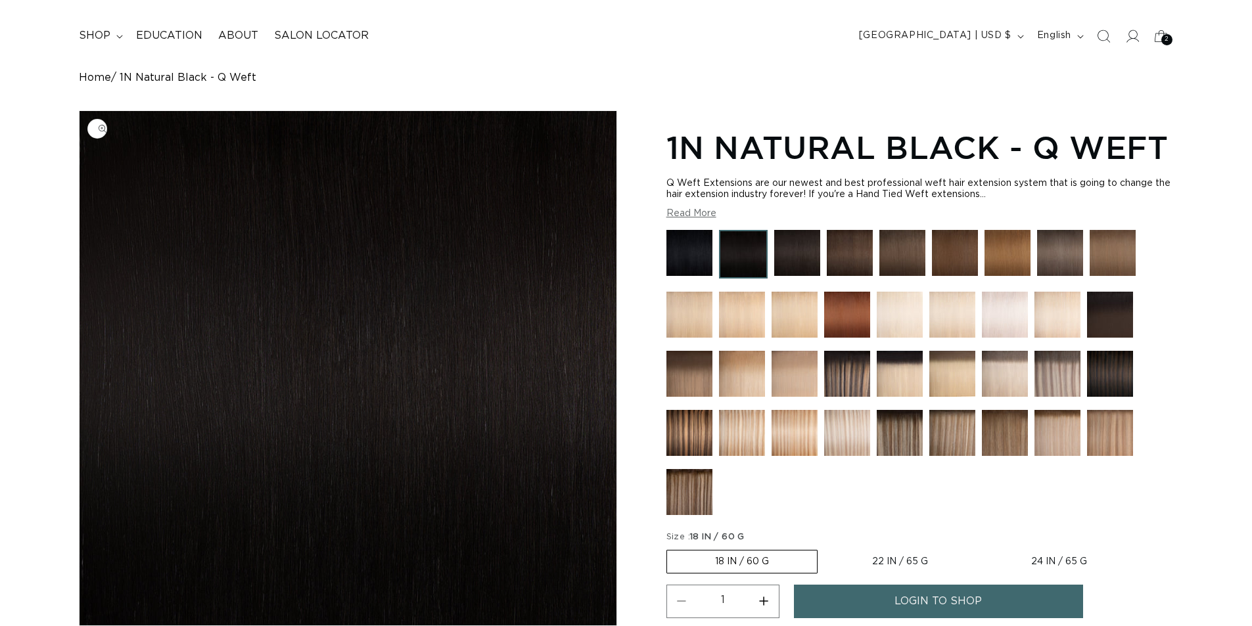
scroll to position [394, 0]
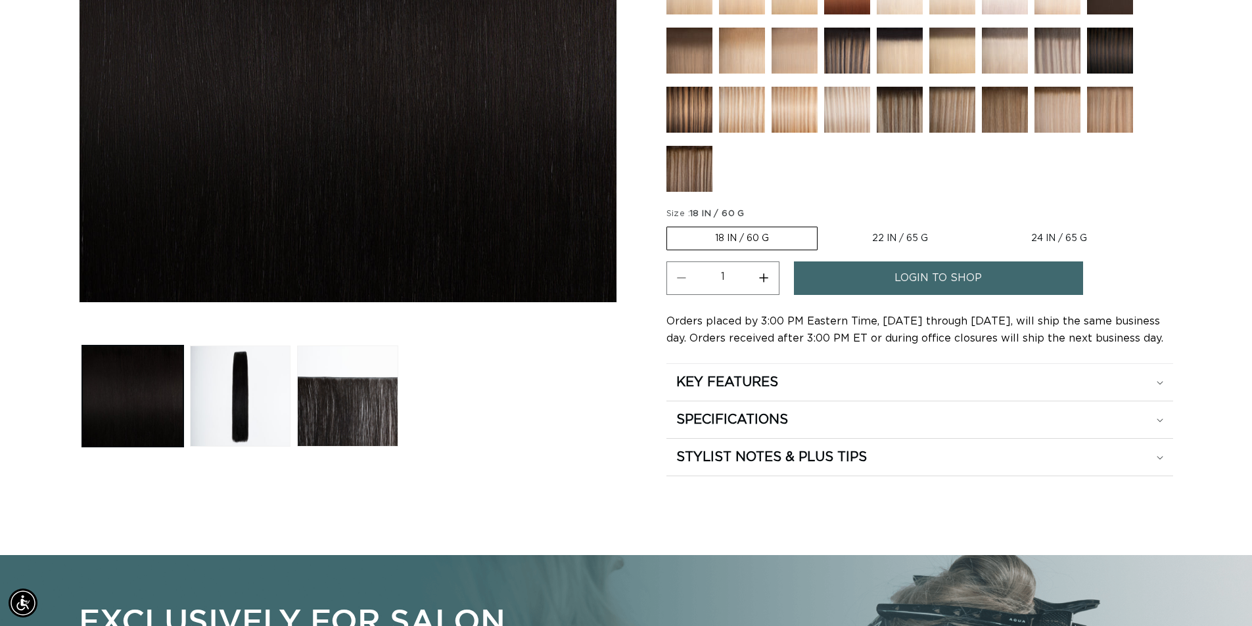
click at [918, 273] on span "login to shop" at bounding box center [937, 278] width 87 height 34
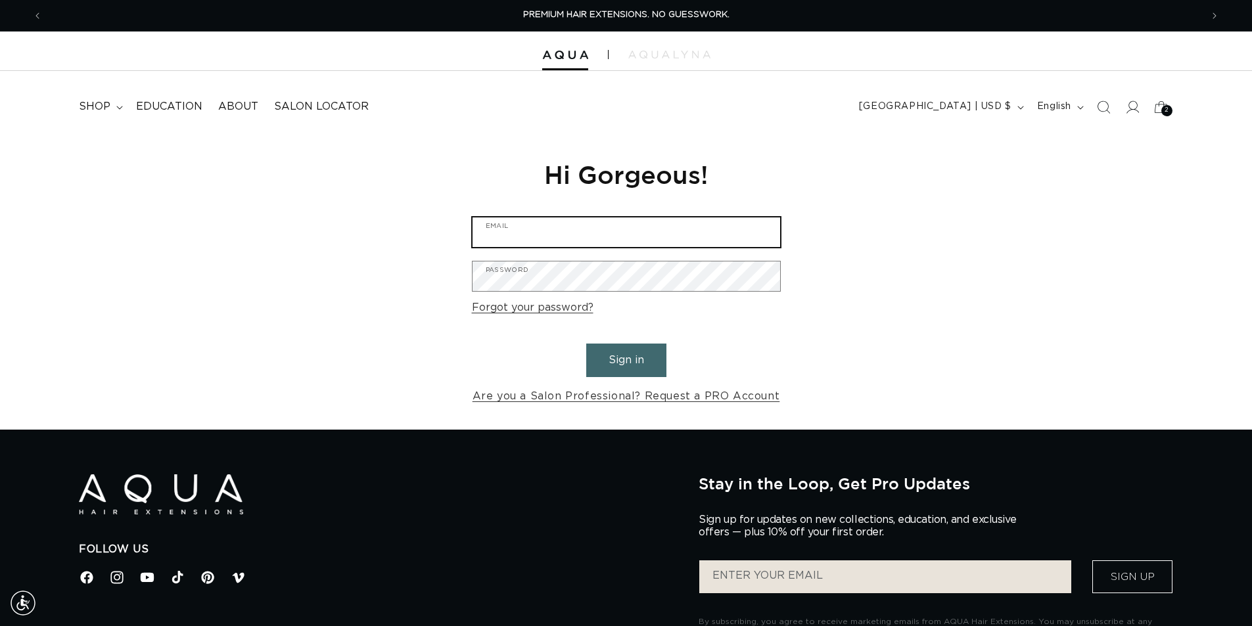
type input "topcutssalon@gmail.com"
click at [605, 353] on button "Sign in" at bounding box center [626, 361] width 80 height 34
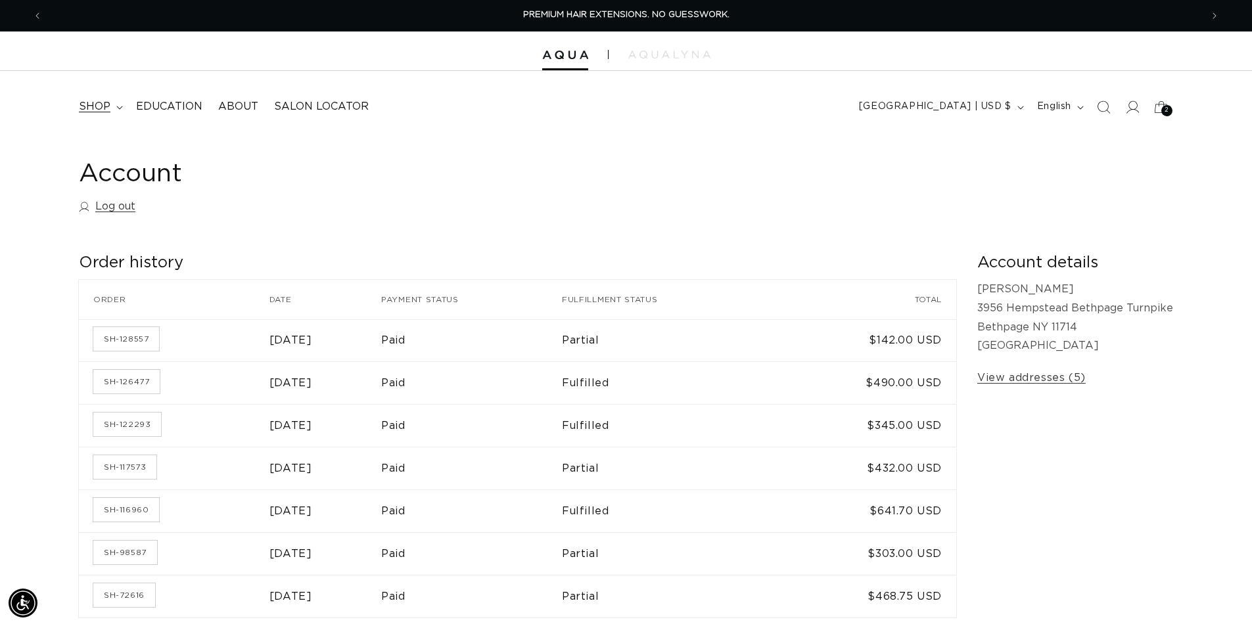
click at [96, 103] on span "shop" at bounding box center [95, 107] width 32 height 14
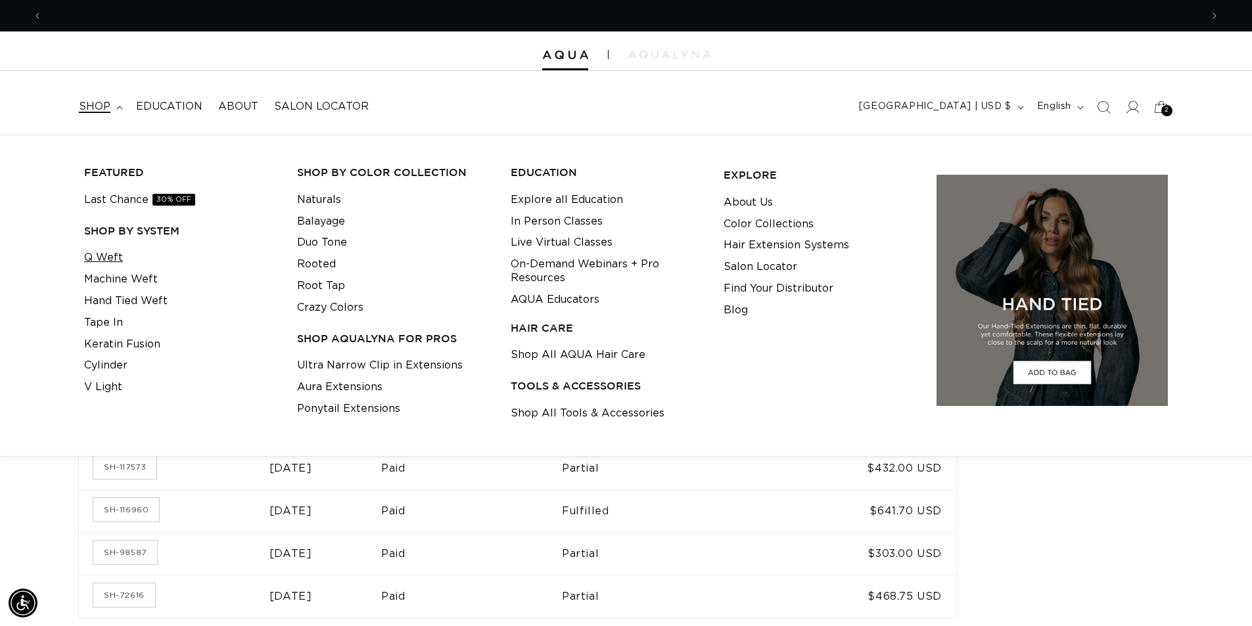
scroll to position [0, 1158]
click at [104, 252] on link "Q Weft" at bounding box center [103, 258] width 39 height 22
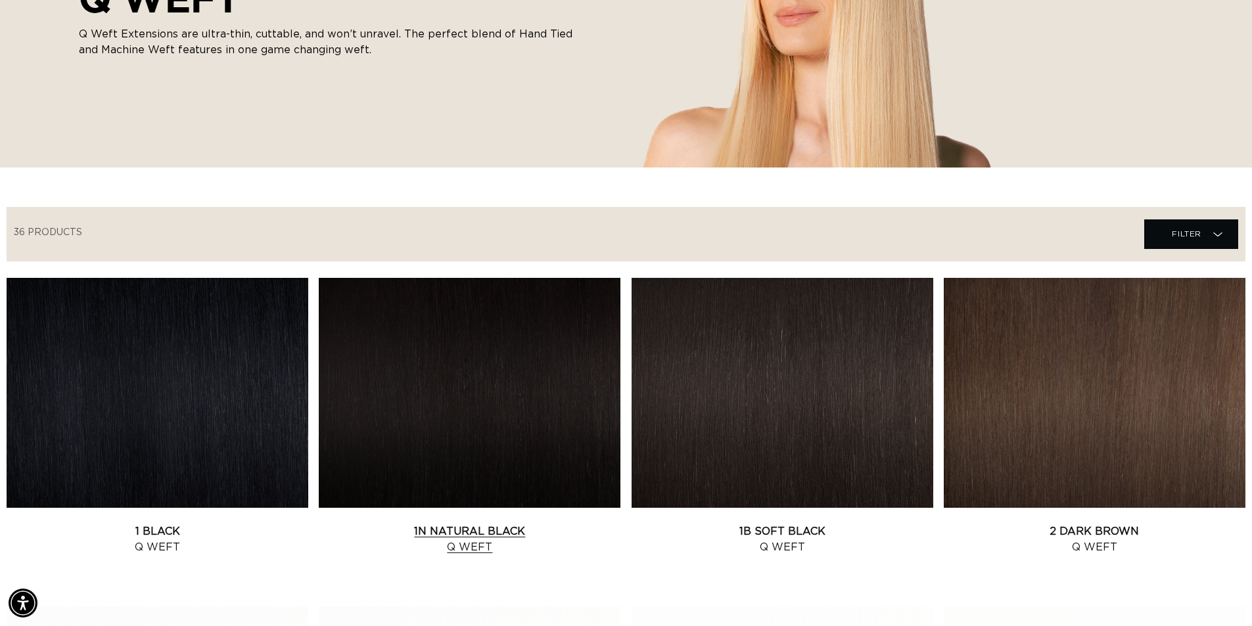
scroll to position [0, 1158]
click at [462, 524] on link "1N Natural Black Q Weft" at bounding box center [470, 540] width 302 height 32
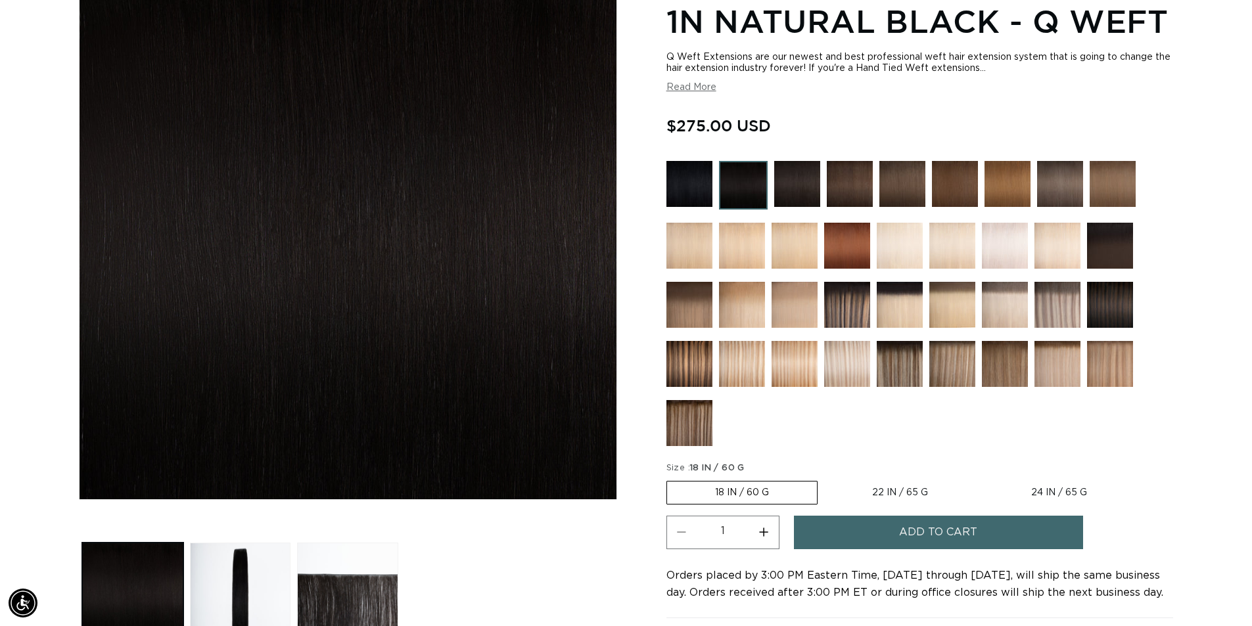
scroll to position [0, 1158]
click at [696, 84] on button "Read More" at bounding box center [691, 87] width 50 height 11
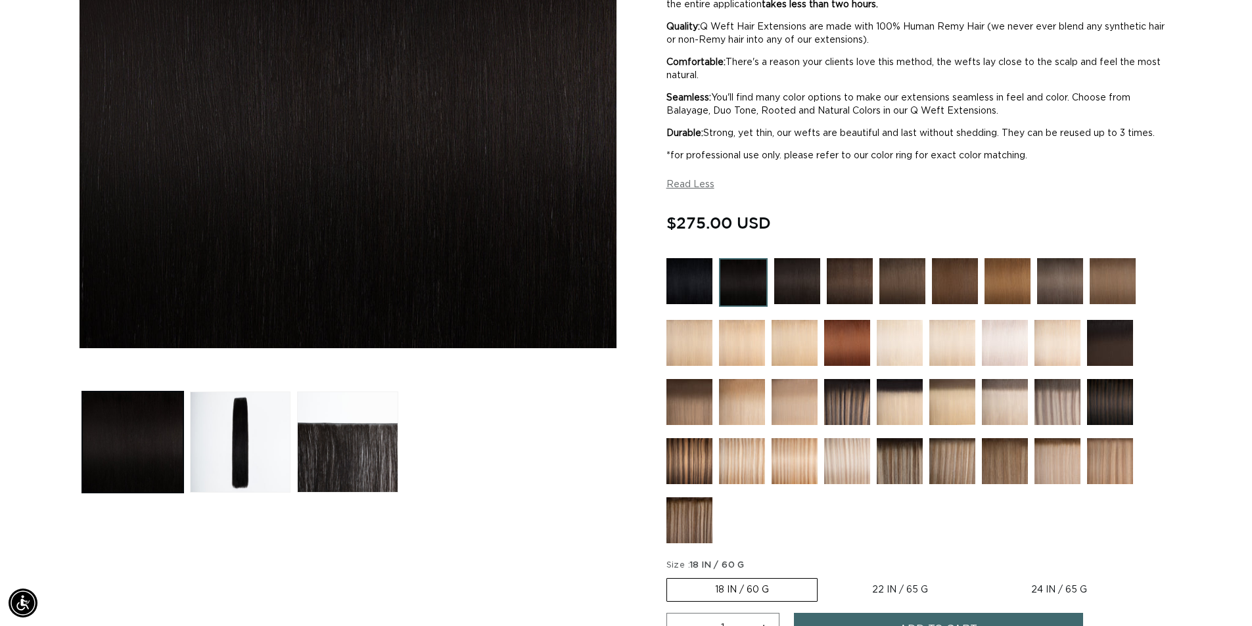
scroll to position [328, 0]
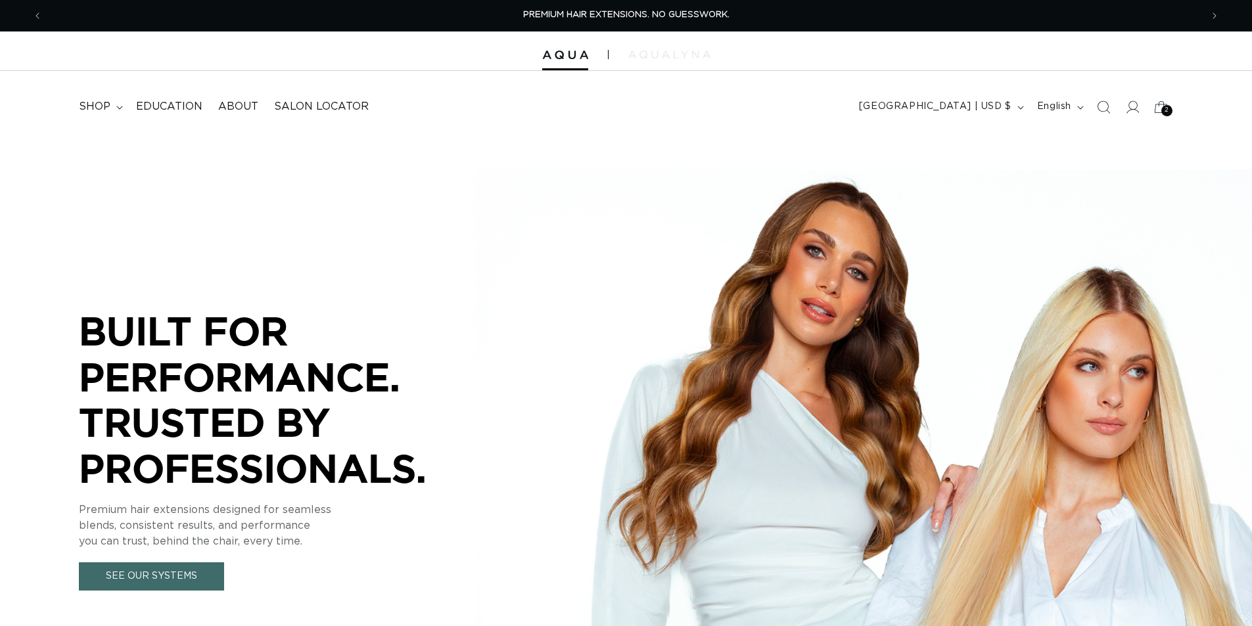
click at [688, 57] on img at bounding box center [669, 55] width 82 height 8
